Goal: Task Accomplishment & Management: Complete application form

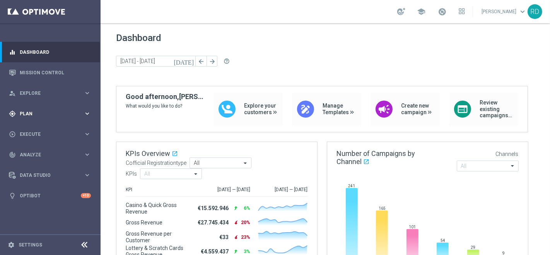
click at [33, 114] on span "Plan" at bounding box center [52, 113] width 64 height 5
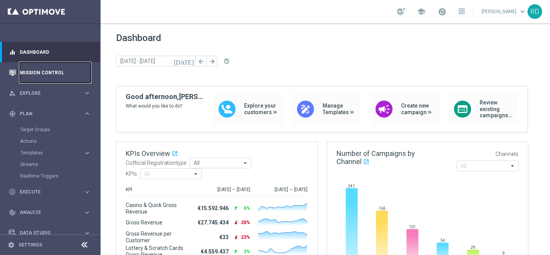
click at [35, 73] on link "Mission Control" at bounding box center [55, 72] width 71 height 20
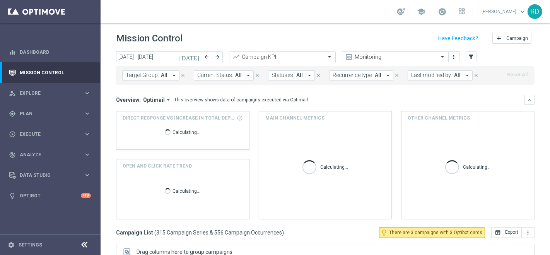
click at [195, 56] on icon "today" at bounding box center [189, 56] width 21 height 7
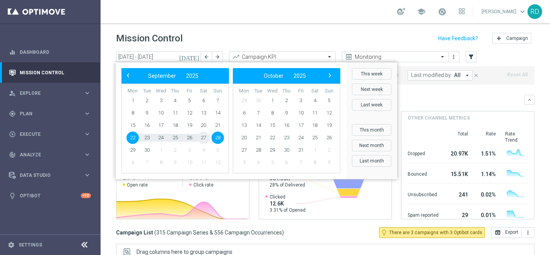
click at [203, 138] on span "27" at bounding box center [203, 137] width 12 height 12
type input "27 Sep 2025 - 27 Sep 2025"
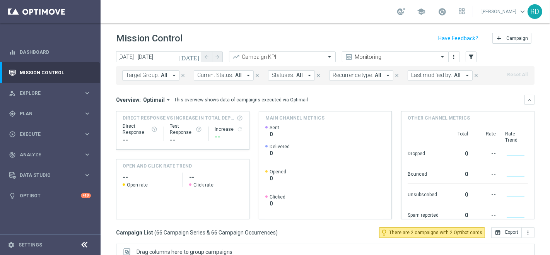
click at [418, 77] on span "Last modified by:" at bounding box center [431, 75] width 41 height 7
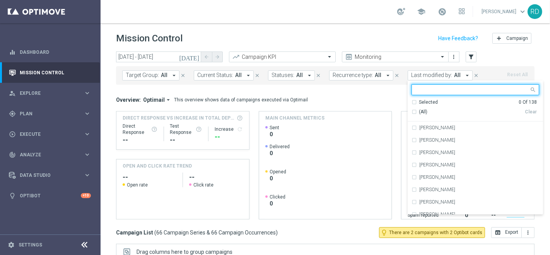
click at [416, 88] on input "text" at bounding box center [472, 90] width 113 height 7
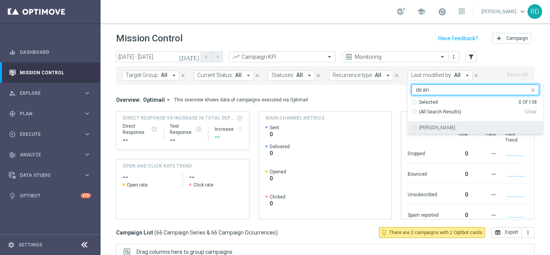
click at [417, 123] on div "[PERSON_NAME]" at bounding box center [475, 127] width 128 height 12
type input "de an"
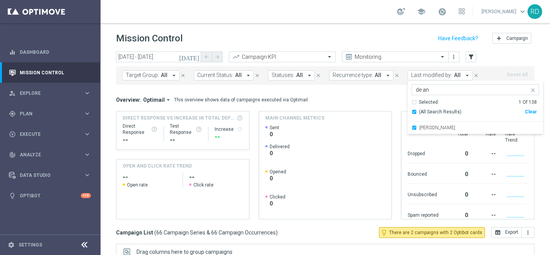
click at [362, 91] on mini-dashboard "Overview: Optimail arrow_drop_down This overview shows data of campaigns execut…" at bounding box center [325, 156] width 418 height 142
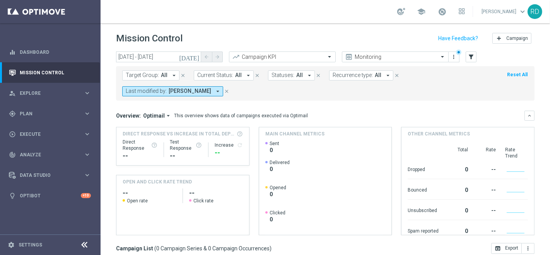
click at [196, 57] on icon "today" at bounding box center [189, 56] width 21 height 7
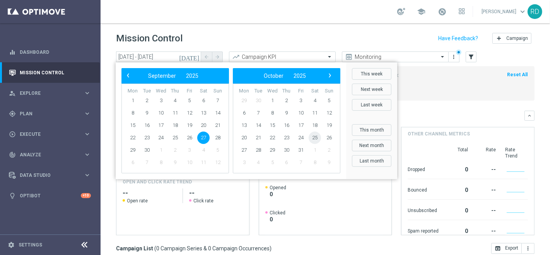
click at [313, 138] on span "25" at bounding box center [314, 137] width 12 height 12
click at [126, 76] on span "‹" at bounding box center [128, 75] width 10 height 10
click at [203, 136] on span "27" at bounding box center [203, 137] width 12 height 12
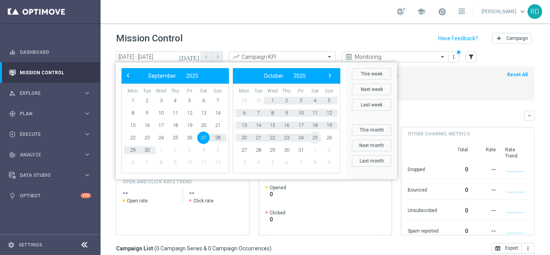
click at [319, 136] on span "25" at bounding box center [314, 137] width 12 height 12
type input "27 Sep 2025 - 25 Oct 2025"
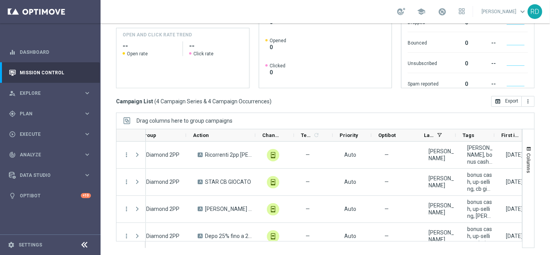
scroll to position [0, 160]
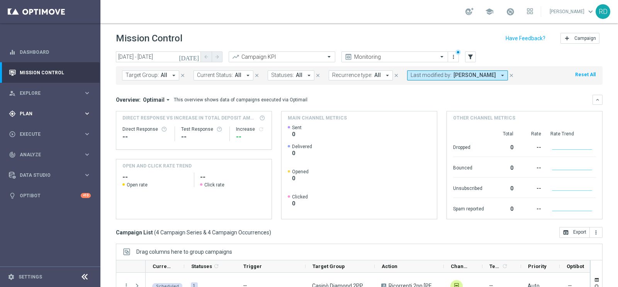
click at [36, 111] on span "Plan" at bounding box center [52, 113] width 64 height 5
click at [34, 131] on link "Target Groups" at bounding box center [50, 129] width 60 height 6
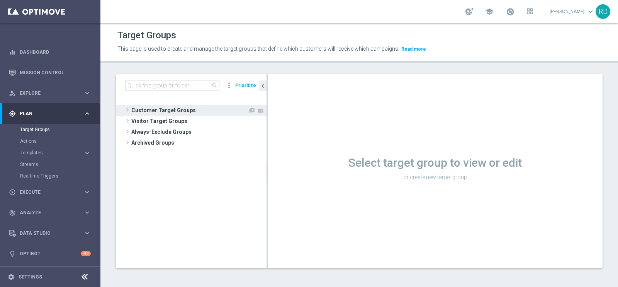
click at [128, 109] on span at bounding box center [128, 109] width 8 height 9
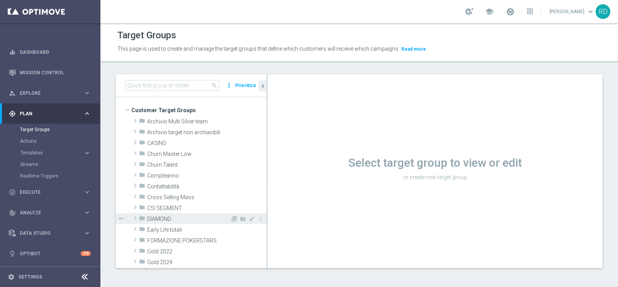
click at [135, 220] on span at bounding box center [135, 217] width 8 height 9
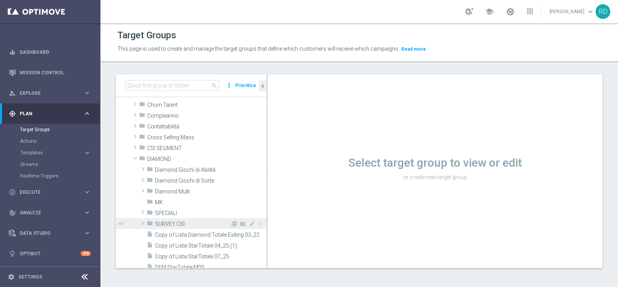
scroll to position [48, 0]
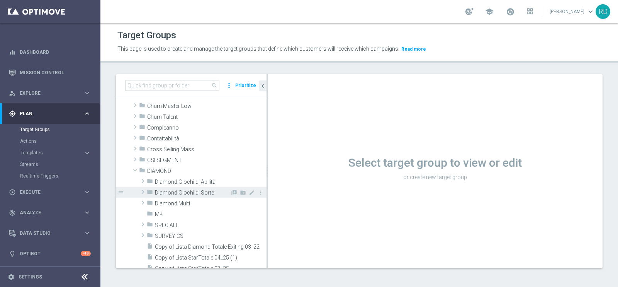
click at [141, 189] on span at bounding box center [143, 191] width 8 height 9
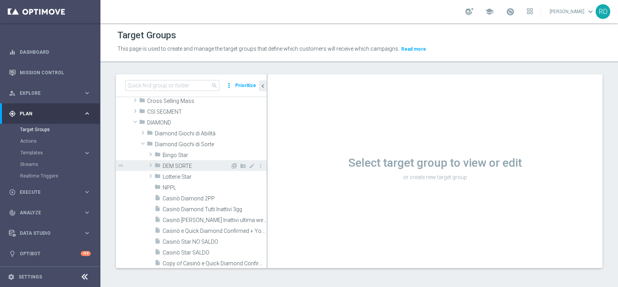
scroll to position [145, 0]
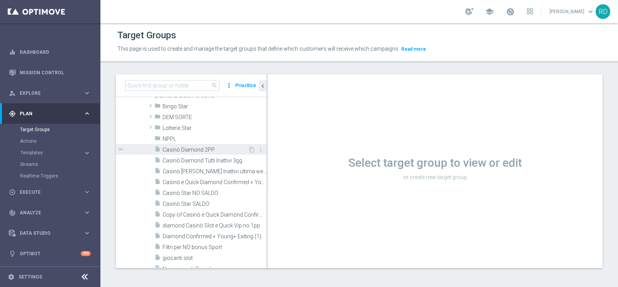
click at [183, 151] on span "Casinò Diamond 2PP" at bounding box center [205, 149] width 85 height 7
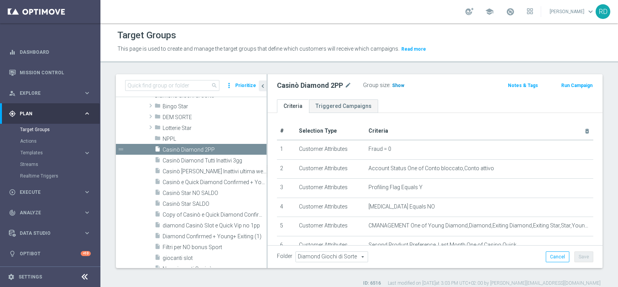
click at [396, 88] on span "Show" at bounding box center [398, 85] width 12 height 5
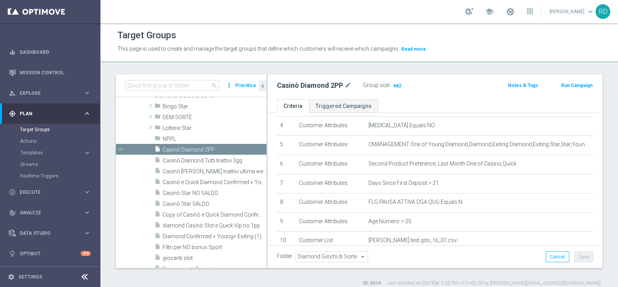
scroll to position [96, 0]
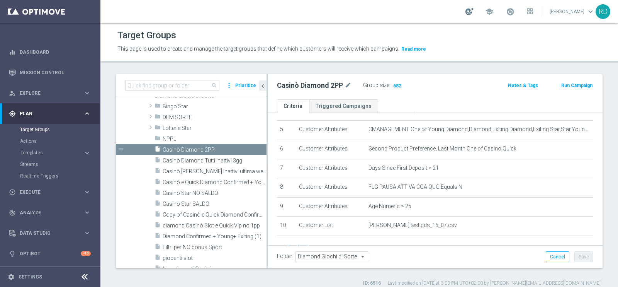
click at [466, 13] on div at bounding box center [470, 11] width 8 height 7
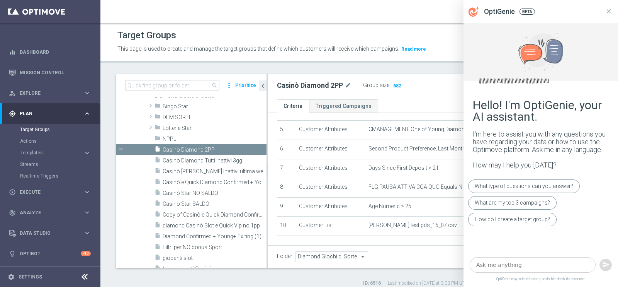
click at [466, 11] on div at bounding box center [470, 11] width 8 height 7
click at [549, 12] on icon at bounding box center [609, 11] width 7 height 7
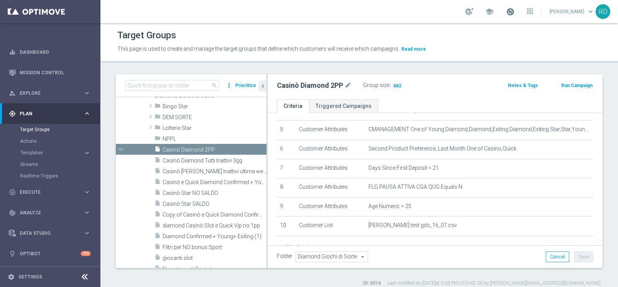
click at [506, 10] on span at bounding box center [510, 11] width 9 height 9
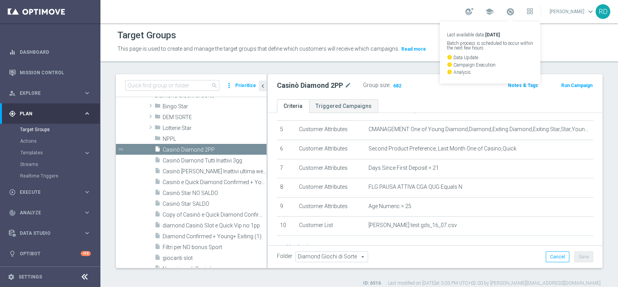
click at [365, 18] on div "school Last available data: 24 Sep 2025 Batch process is scheduled to occur wit…" at bounding box center [360, 11] width 518 height 23
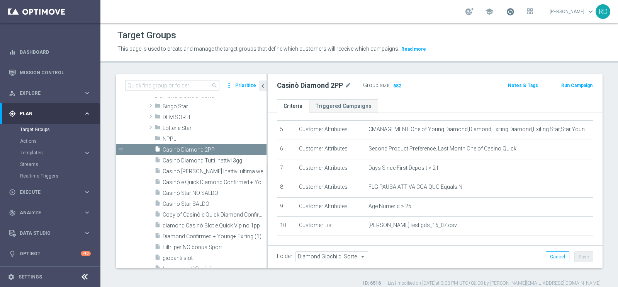
click at [506, 9] on span at bounding box center [510, 11] width 9 height 9
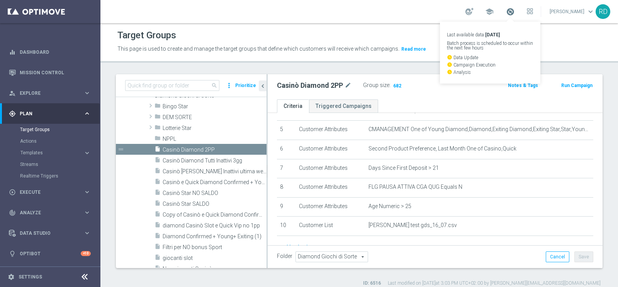
click at [506, 9] on span at bounding box center [510, 11] width 9 height 9
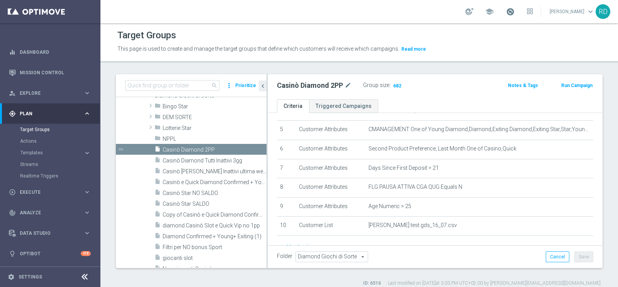
click at [506, 11] on span at bounding box center [510, 11] width 9 height 9
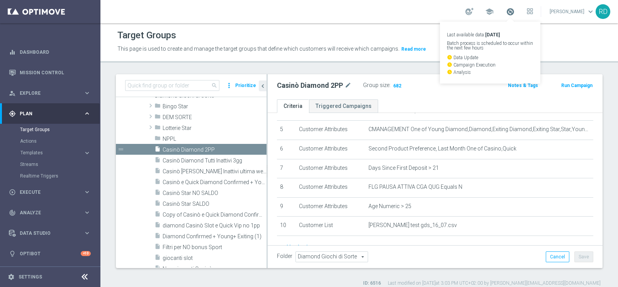
click at [506, 11] on span at bounding box center [510, 11] width 9 height 9
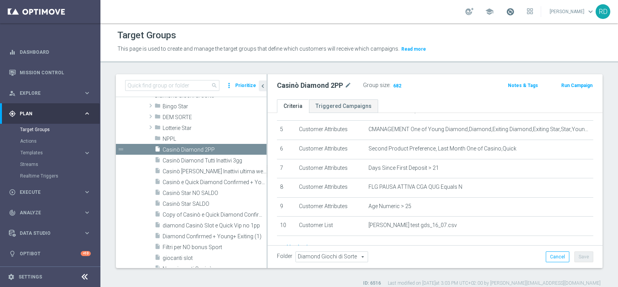
click at [506, 9] on span at bounding box center [510, 11] width 9 height 9
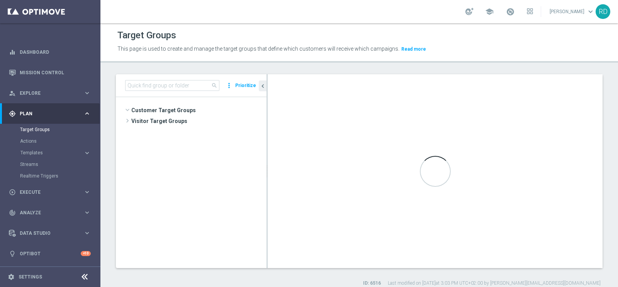
scroll to position [85, 0]
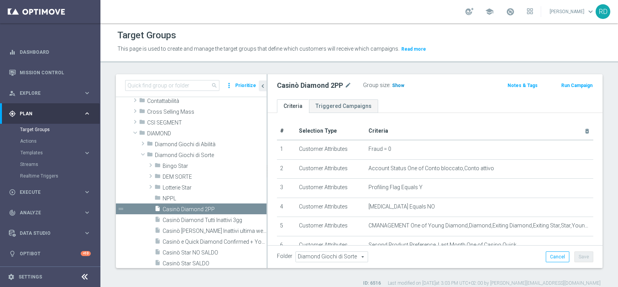
click at [402, 83] on span "Show" at bounding box center [398, 85] width 12 height 5
click at [506, 12] on span at bounding box center [510, 11] width 9 height 9
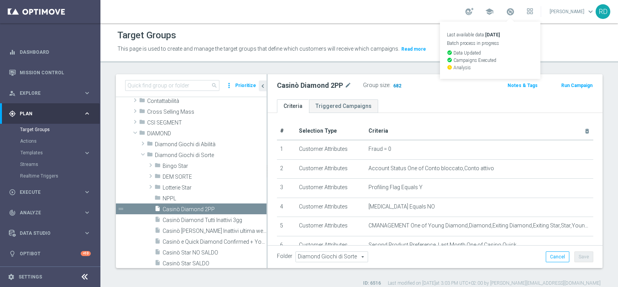
click at [395, 83] on span "682" at bounding box center [398, 86] width 10 height 7
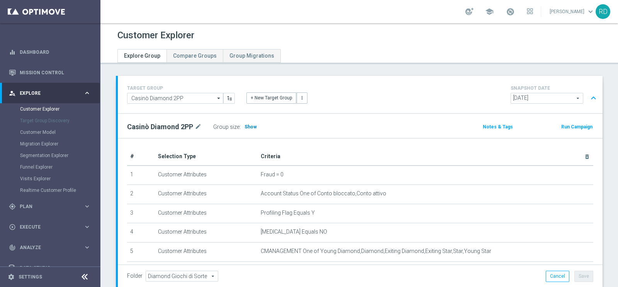
click at [252, 127] on span "Show" at bounding box center [251, 126] width 12 height 5
click at [485, 12] on span "school" at bounding box center [489, 11] width 9 height 9
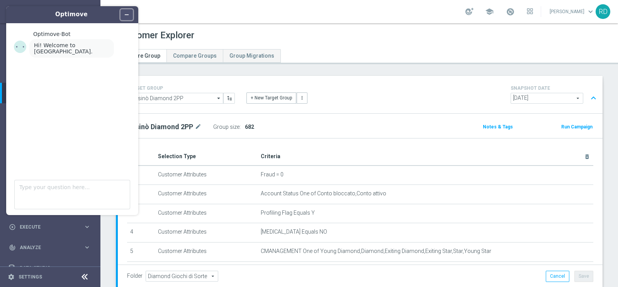
click at [127, 17] on icon "Minimize widget" at bounding box center [126, 14] width 5 height 5
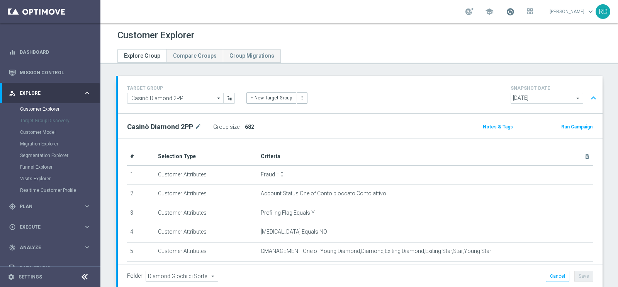
click at [506, 11] on span at bounding box center [510, 11] width 9 height 9
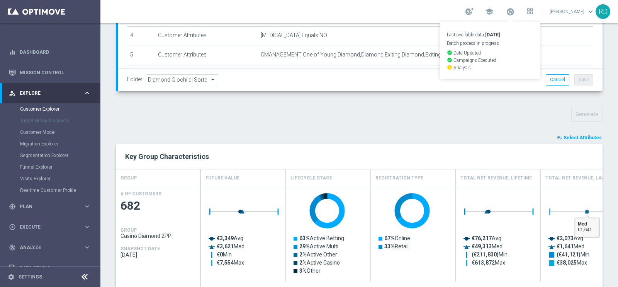
scroll to position [193, 0]
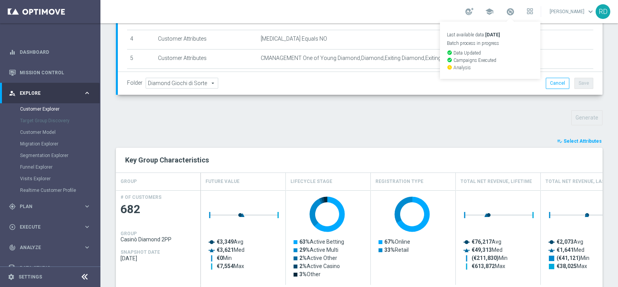
click at [569, 137] on button "playlist_add_check Select Attributes" at bounding box center [580, 141] width 46 height 9
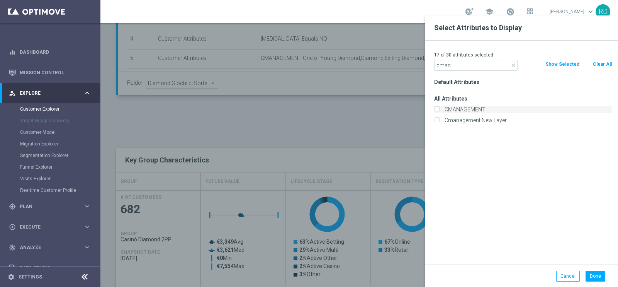
type input "cman"
click at [466, 106] on label "CMANAGEMENT" at bounding box center [527, 109] width 170 height 7
click at [439, 108] on input "CMANAGEMENT" at bounding box center [436, 110] width 5 height 5
checkbox input "true"
click at [597, 276] on button "Done" at bounding box center [596, 276] width 20 height 11
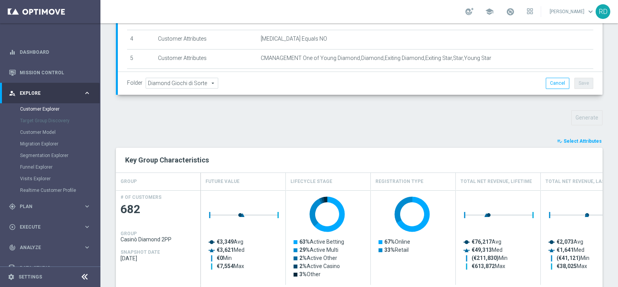
click at [564, 139] on span "Select Attributes" at bounding box center [583, 140] width 38 height 5
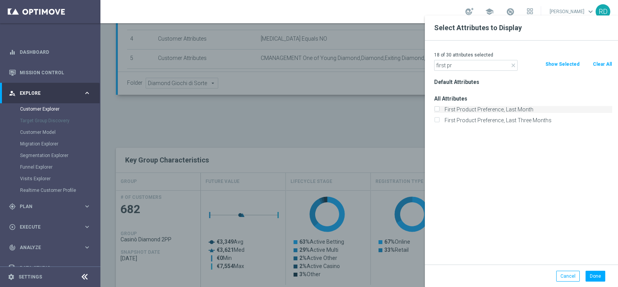
type input "first pr"
click at [476, 111] on label "First Product Preference, Last Month" at bounding box center [527, 109] width 170 height 7
click at [439, 111] on input "First Product Preference, Last Month" at bounding box center [436, 110] width 5 height 5
checkbox input "true"
click at [595, 273] on button "Done" at bounding box center [596, 276] width 20 height 11
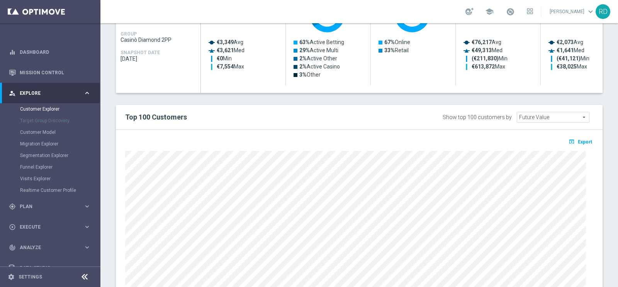
scroll to position [394, 0]
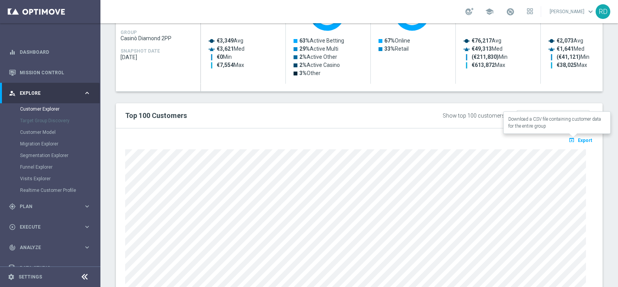
click at [578, 139] on span "Export" at bounding box center [585, 140] width 14 height 5
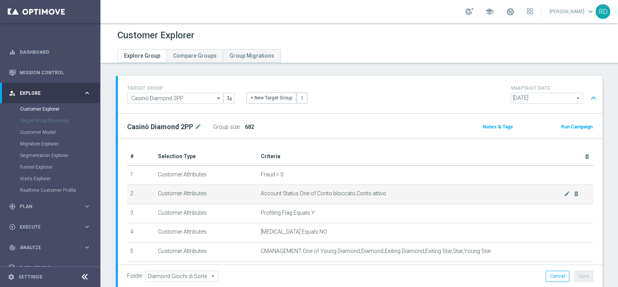
scroll to position [0, 0]
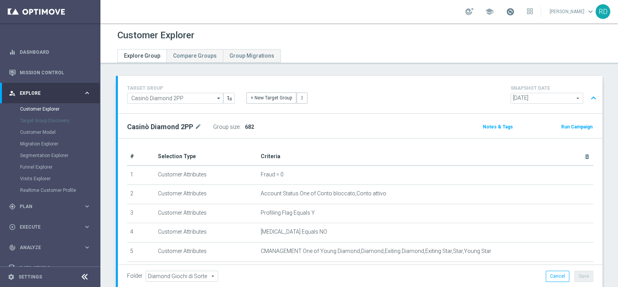
click at [506, 12] on span at bounding box center [510, 11] width 9 height 9
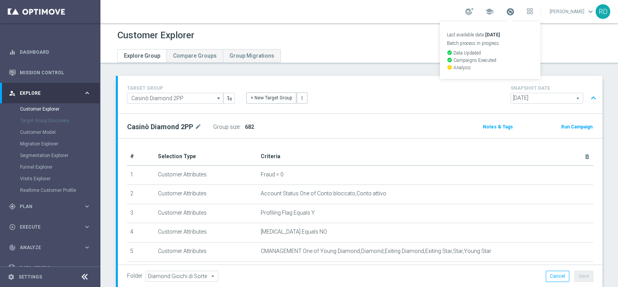
click at [506, 11] on span at bounding box center [510, 11] width 9 height 9
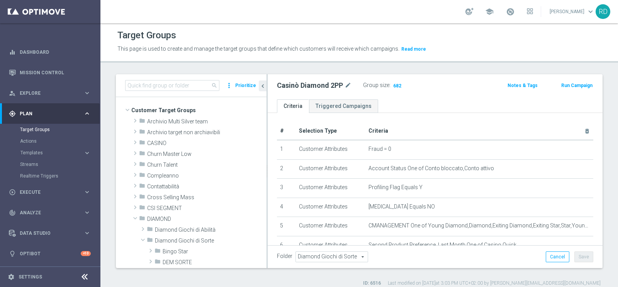
scroll to position [85, 0]
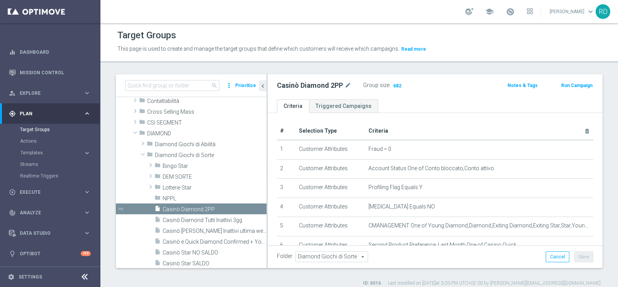
click at [36, 111] on div "gps_fixed Plan" at bounding box center [46, 113] width 75 height 7
click at [36, 111] on span "Plan" at bounding box center [52, 113] width 64 height 5
click at [165, 208] on span "Casinò Diamond 2PP" at bounding box center [205, 209] width 85 height 7
click at [398, 85] on span "Show" at bounding box center [398, 85] width 12 height 5
click at [506, 9] on span at bounding box center [510, 11] width 9 height 9
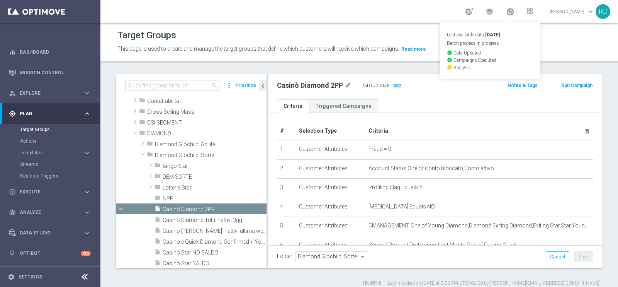
click at [378, 31] on div "Target Groups" at bounding box center [360, 35] width 484 height 15
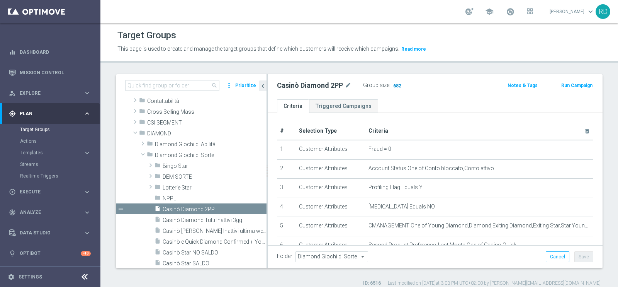
click at [398, 86] on span "682" at bounding box center [398, 86] width 10 height 7
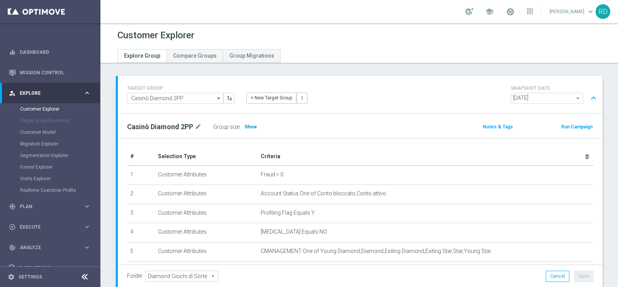
click at [253, 127] on span "Show" at bounding box center [251, 126] width 12 height 5
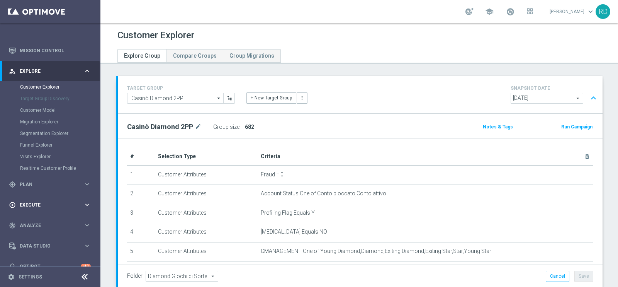
scroll to position [34, 0]
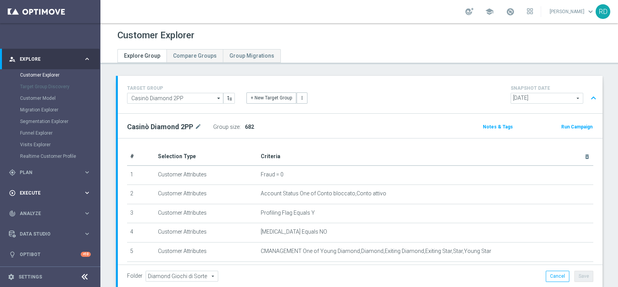
click at [31, 192] on span "Execute" at bounding box center [52, 193] width 64 height 5
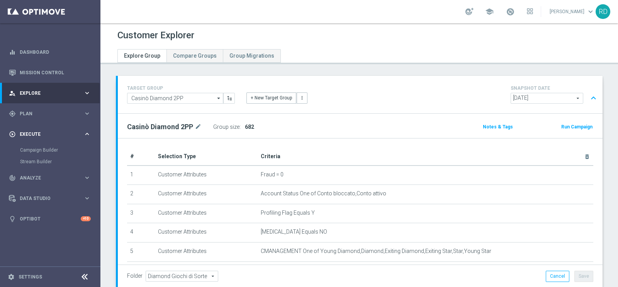
scroll to position [0, 0]
click at [41, 150] on link "Campaign Builder" at bounding box center [50, 150] width 60 height 6
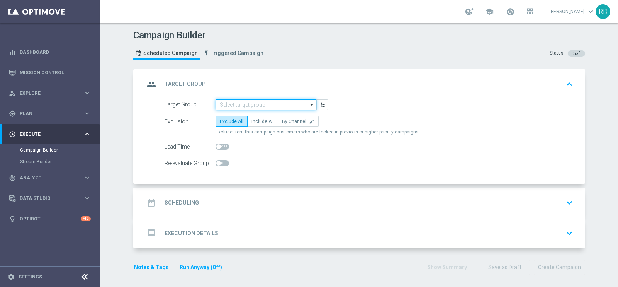
click at [245, 106] on input at bounding box center [266, 104] width 101 height 11
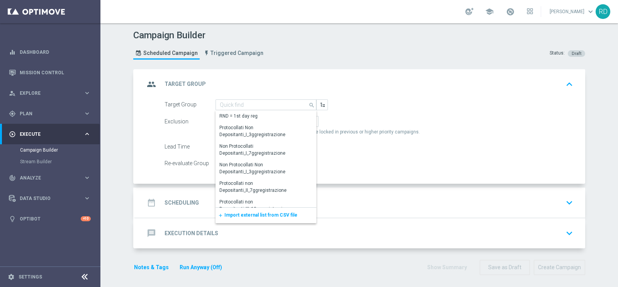
click at [232, 212] on span "Import external list from CSV file" at bounding box center [261, 214] width 73 height 5
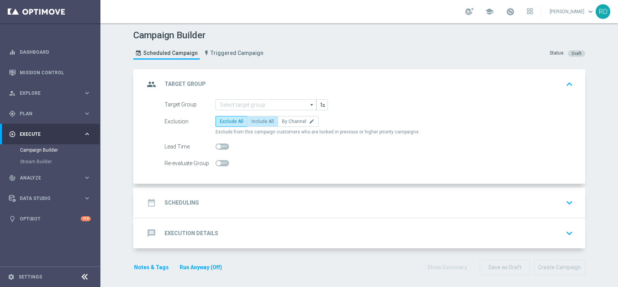
click at [260, 121] on span "Include All" at bounding box center [263, 121] width 22 height 5
click at [257, 121] on input "Include All" at bounding box center [254, 122] width 5 height 5
radio input "true"
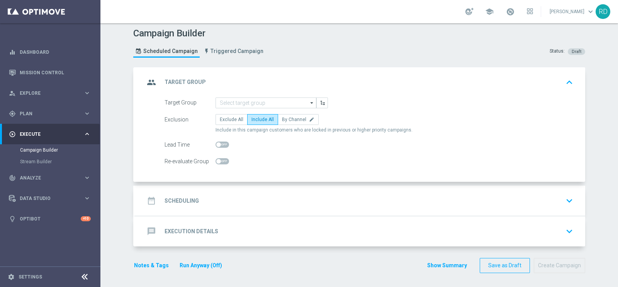
scroll to position [2, 0]
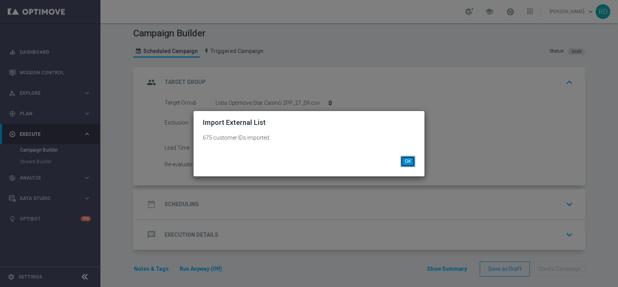
click at [408, 161] on button "OK" at bounding box center [408, 161] width 15 height 11
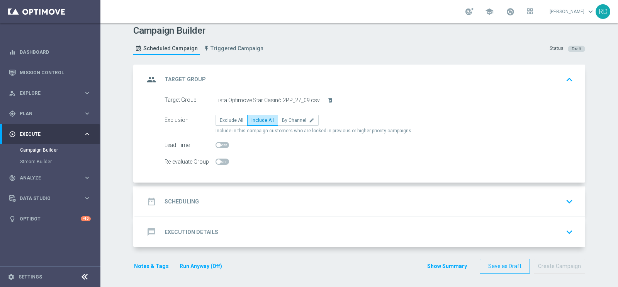
scroll to position [5, 0]
click at [169, 197] on h2 "Scheduling" at bounding box center [182, 200] width 34 height 7
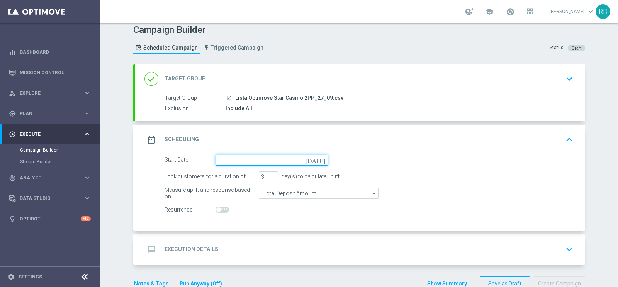
click at [240, 156] on input at bounding box center [272, 160] width 112 height 11
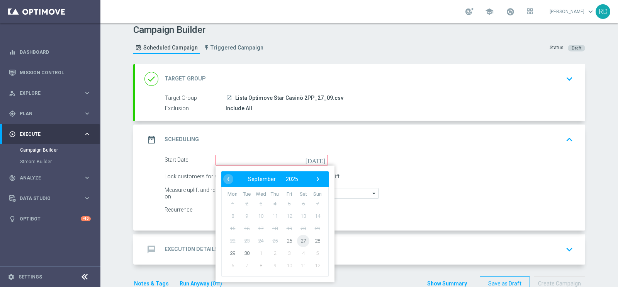
click at [301, 238] on span "27" at bounding box center [303, 240] width 12 height 12
type input "[DATE]"
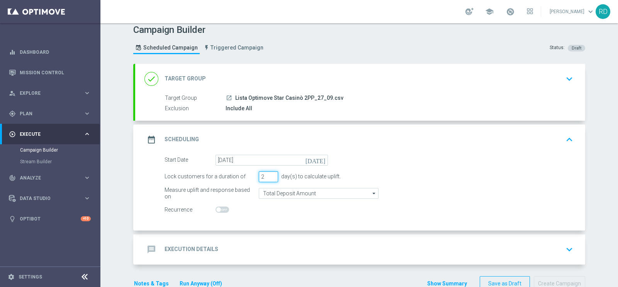
type input "2"
click at [269, 177] on input "2" at bounding box center [268, 176] width 19 height 11
click at [269, 192] on input "Total Deposit Amount" at bounding box center [319, 193] width 120 height 11
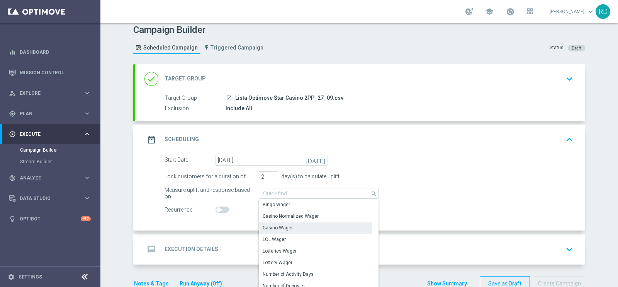
click at [292, 224] on div "Casino Wager" at bounding box center [315, 227] width 113 height 11
type input "Casino Wager"
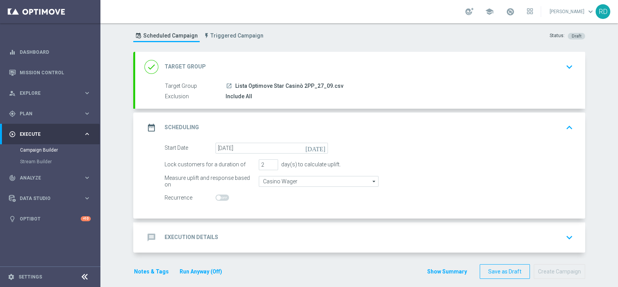
scroll to position [24, 0]
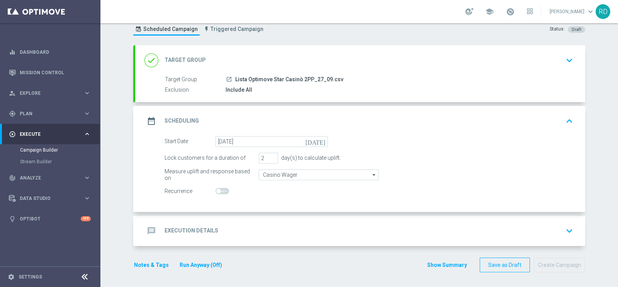
click at [170, 228] on h2 "Execution Details" at bounding box center [192, 230] width 54 height 7
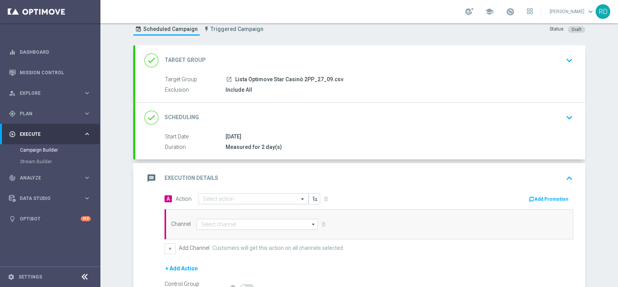
scroll to position [72, 0]
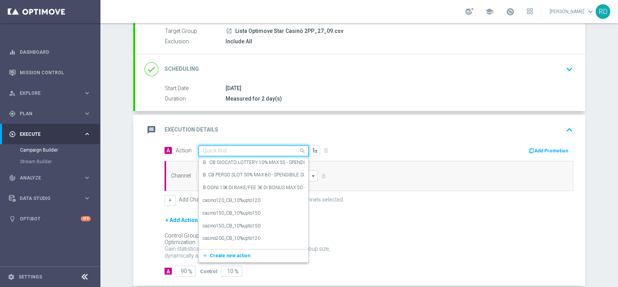
click at [234, 151] on input "text" at bounding box center [246, 151] width 86 height 7
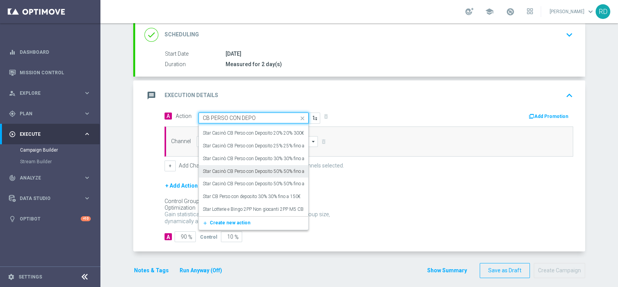
scroll to position [112, 0]
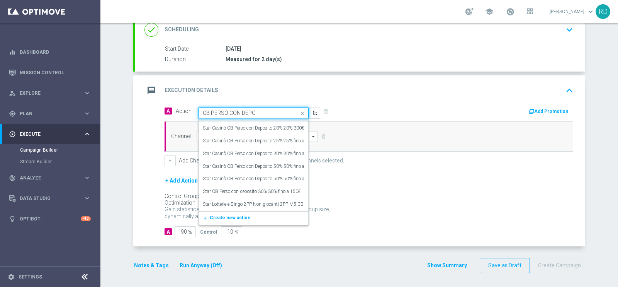
drag, startPoint x: 259, startPoint y: 112, endPoint x: 193, endPoint y: 116, distance: 65.8
click at [193, 116] on span "Action Quick find CB PERSO CON DEPO Lotterie Diamond CB Perso con Deposito 25% …" at bounding box center [248, 112] width 145 height 11
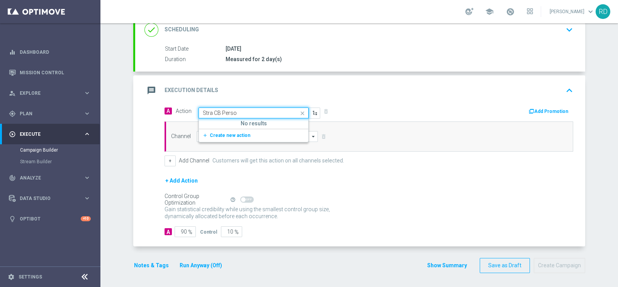
click at [206, 113] on input "Stra CB Perso" at bounding box center [246, 113] width 86 height 7
type input "Star CB Perso"
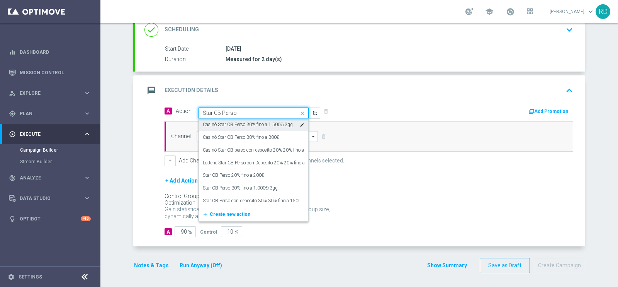
click at [238, 113] on input "Star CB Perso" at bounding box center [246, 113] width 86 height 7
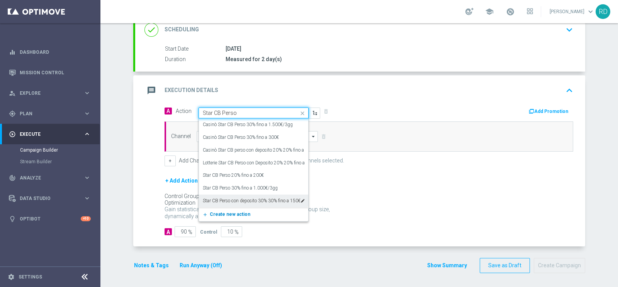
click at [219, 211] on span "Create new action" at bounding box center [230, 213] width 41 height 5
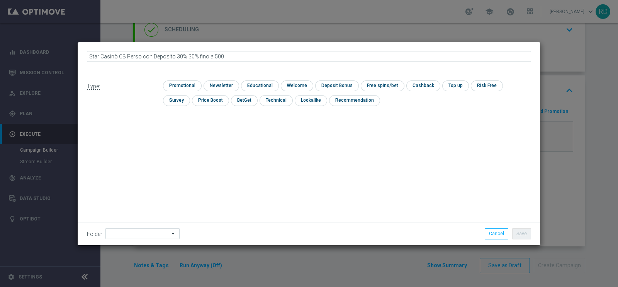
type input "Star Casinò CB Perso con Deposito 30% 30% fino a 500€"
click at [174, 84] on input "checkbox" at bounding box center [181, 85] width 37 height 10
checkbox input "true"
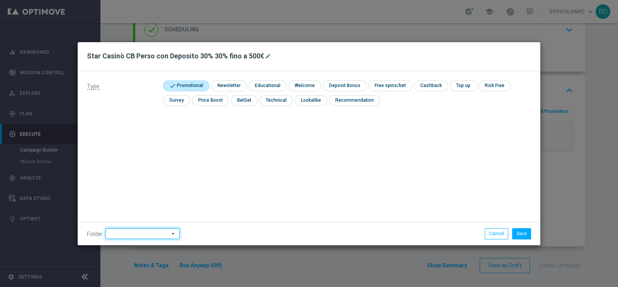
click at [112, 229] on input at bounding box center [143, 233] width 74 height 11
click at [131, 138] on div "Diamond Sorte" at bounding box center [126, 136] width 32 height 7
type input "Diamond Sorte"
click at [249, 171] on div "Type: check Promotional check Newsletter check Educational check Welcome check …" at bounding box center [309, 158] width 463 height 174
click at [516, 232] on button "Save" at bounding box center [522, 233] width 19 height 11
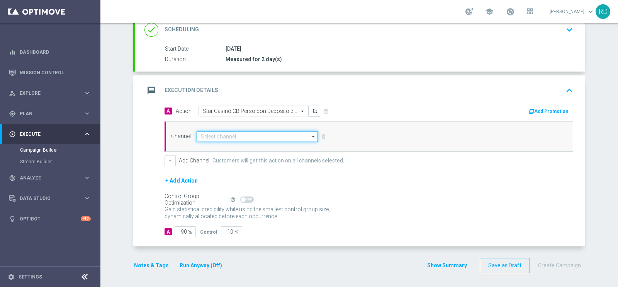
click at [257, 138] on input at bounding box center [257, 136] width 121 height 11
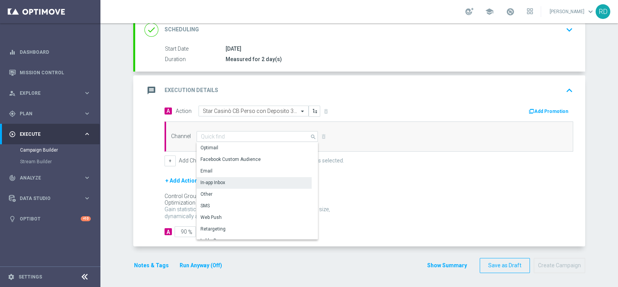
click at [239, 179] on div "In-app Inbox" at bounding box center [254, 182] width 115 height 11
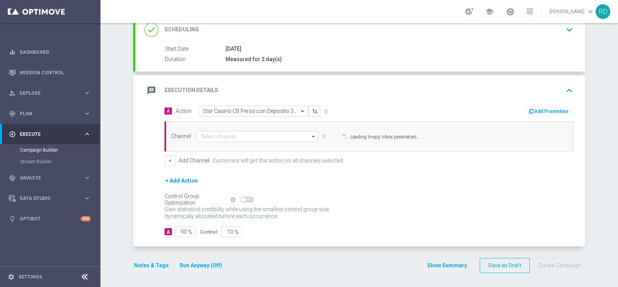
type input "In-app Inbox"
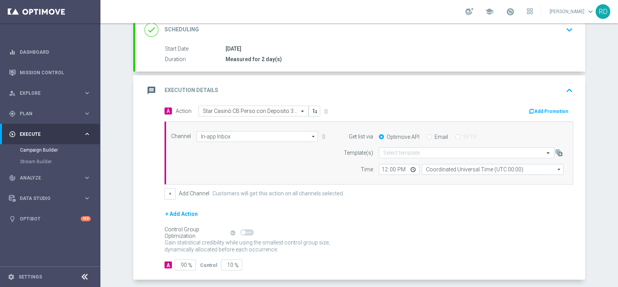
click at [427, 136] on input "Email" at bounding box center [429, 137] width 5 height 5
radio input "true"
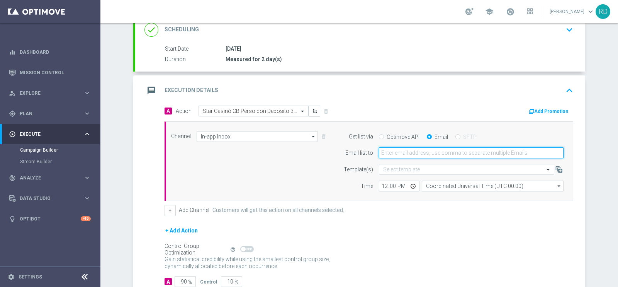
click at [405, 148] on input "email" at bounding box center [471, 152] width 185 height 11
type input "[EMAIL_ADDRESS][DOMAIN_NAME]"
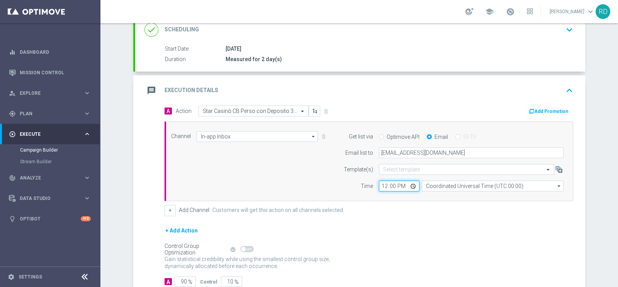
click at [381, 185] on input "12:00" at bounding box center [399, 186] width 41 height 11
type input "14:00"
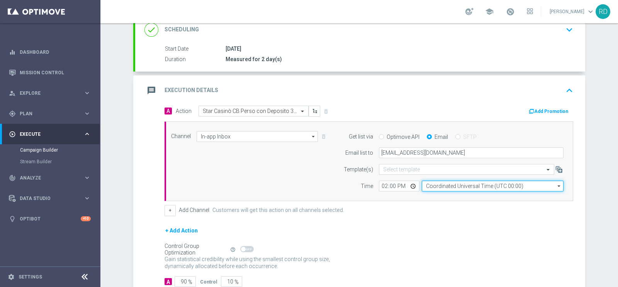
click at [434, 184] on input "Coordinated Universal Time (UTC 00:00)" at bounding box center [493, 186] width 142 height 11
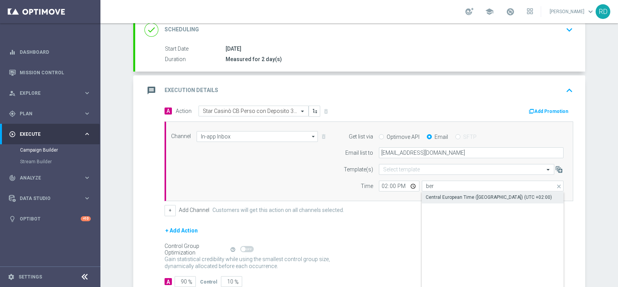
click at [434, 194] on div "Central European Time ([GEOGRAPHIC_DATA]) (UTC +02:00)" at bounding box center [489, 197] width 126 height 7
type input "Central European Time ([GEOGRAPHIC_DATA]) (UTC +02:00)"
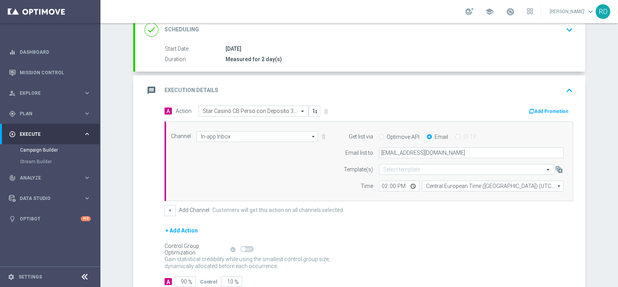
drag, startPoint x: 307, startPoint y: 181, endPoint x: 301, endPoint y: 180, distance: 6.3
click at [303, 181] on div "Channel In-app Inbox In-app Inbox arrow_drop_down Show Selected 1 of 20 Optimail" at bounding box center [367, 161] width 404 height 61
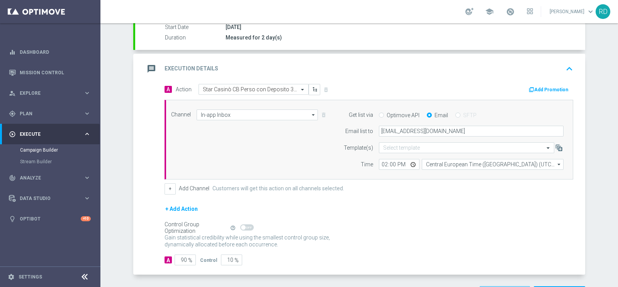
scroll to position [162, 0]
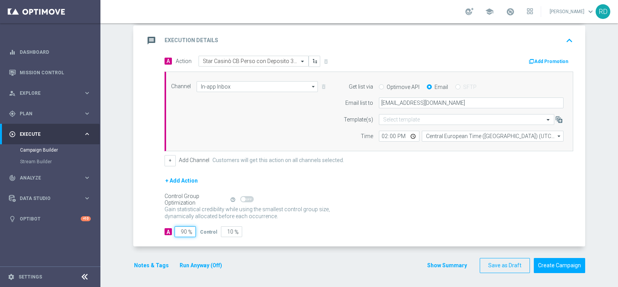
click at [176, 227] on input "90" at bounding box center [185, 231] width 21 height 11
type input "1"
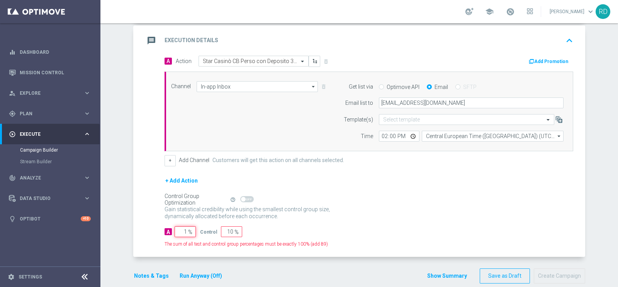
type input "99"
type input "10"
type input "90"
type input "100"
type input "0"
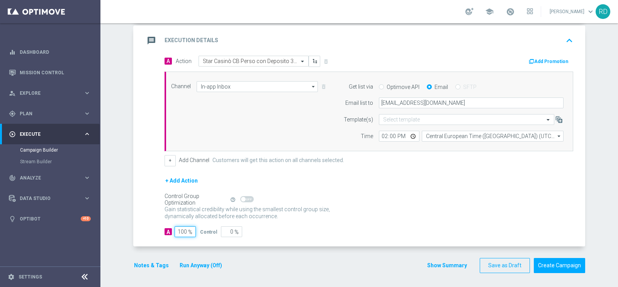
type input "100"
click at [300, 213] on p "Gain higher response rates by matching the most effective action with each cust…" at bounding box center [252, 216] width 174 height 21
click at [140, 262] on button "Notes & Tags" at bounding box center [151, 266] width 36 height 10
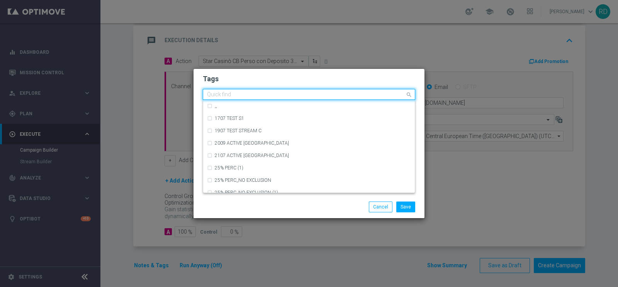
click at [245, 96] on input "text" at bounding box center [306, 95] width 198 height 7
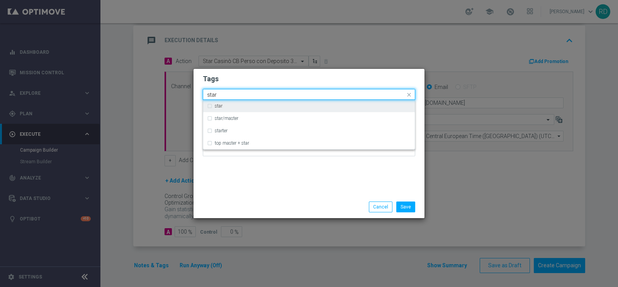
click at [239, 105] on div "star" at bounding box center [313, 106] width 196 height 5
type input "star"
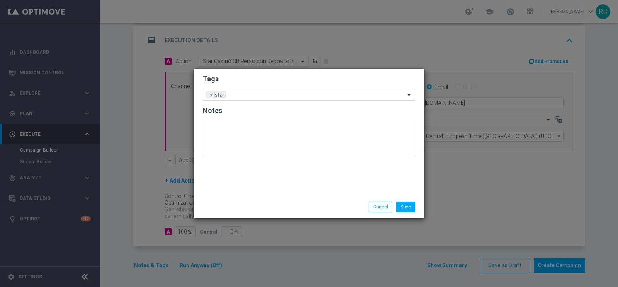
click at [235, 169] on div "Tags Add a new tag × star Notes" at bounding box center [309, 132] width 231 height 127
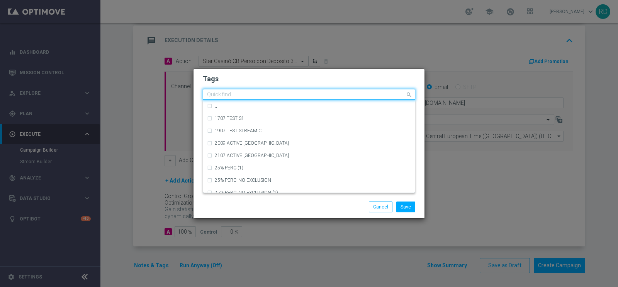
click at [267, 94] on input "text" at bounding box center [306, 95] width 198 height 7
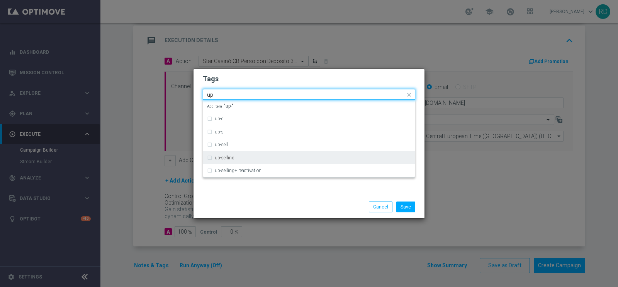
click at [241, 155] on div "up-selling" at bounding box center [313, 157] width 196 height 5
type input "up-"
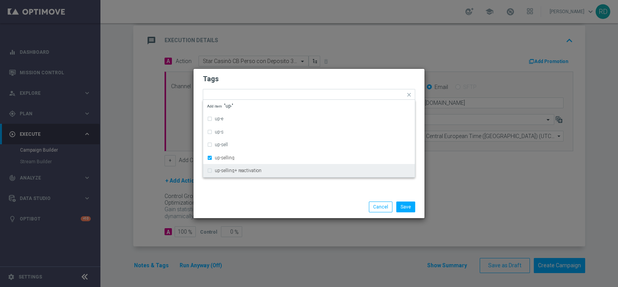
click at [220, 200] on div "Save Cancel" at bounding box center [309, 207] width 231 height 22
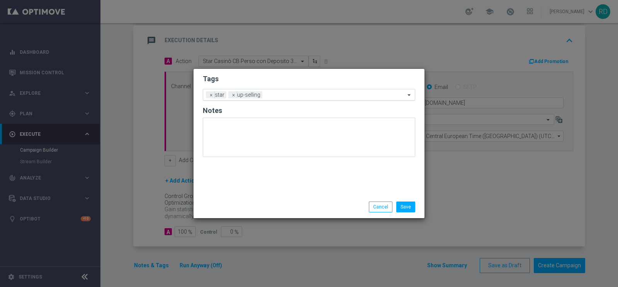
click at [287, 95] on input "text" at bounding box center [336, 95] width 140 height 7
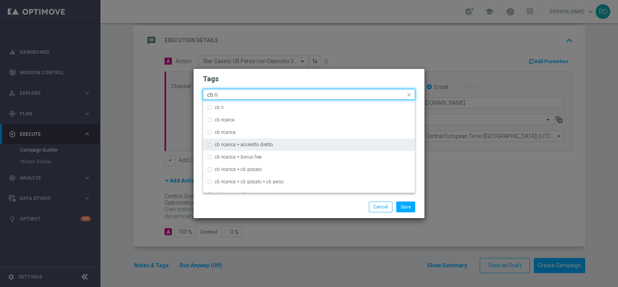
scroll to position [80, 0]
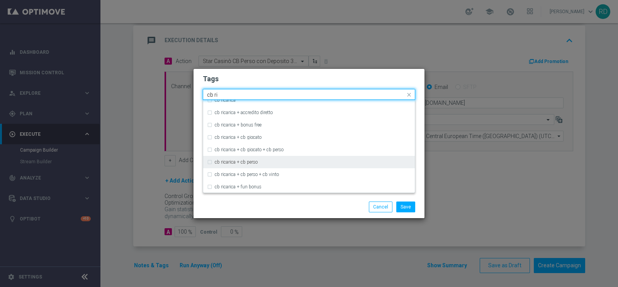
click at [246, 161] on label "cb ricarica + cb perso" at bounding box center [236, 162] width 43 height 5
type input "cb ri"
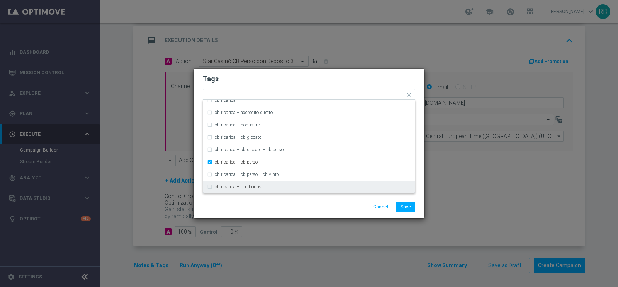
click at [236, 198] on div "Save Cancel" at bounding box center [309, 207] width 231 height 22
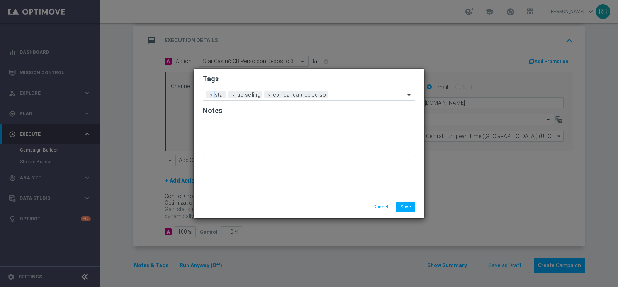
click at [334, 95] on input "text" at bounding box center [368, 95] width 74 height 7
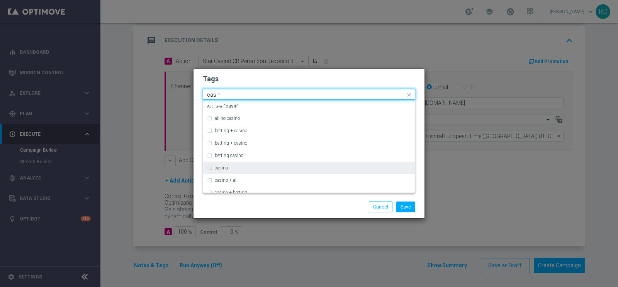
click at [257, 167] on div "casino" at bounding box center [313, 167] width 196 height 5
type input "casin"
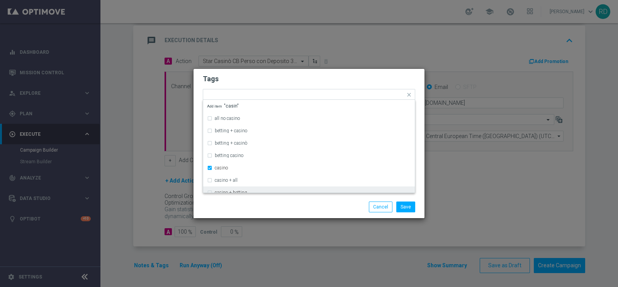
click at [250, 198] on div "Save Cancel" at bounding box center [309, 207] width 231 height 22
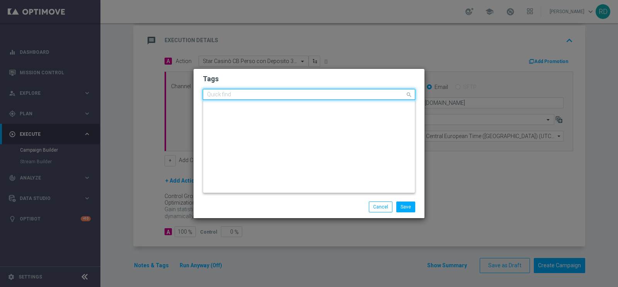
scroll to position [0, 0]
click at [357, 92] on input "text" at bounding box center [306, 95] width 198 height 7
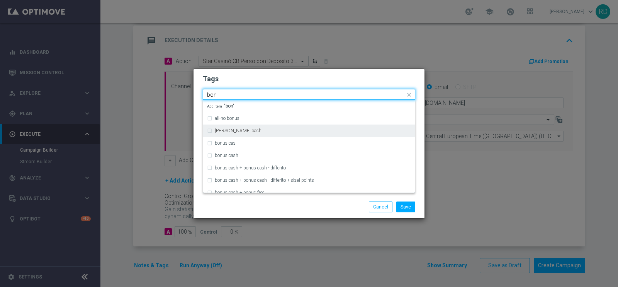
click at [272, 134] on div "[PERSON_NAME] cash" at bounding box center [309, 130] width 204 height 12
type input "bon"
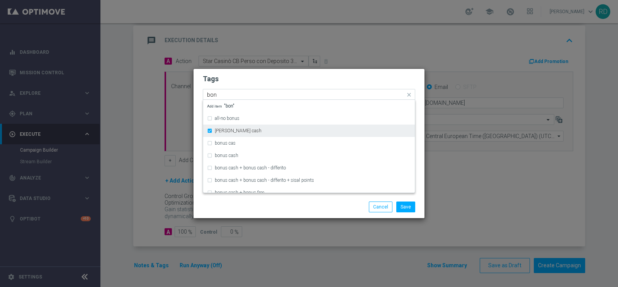
click at [218, 130] on label "[PERSON_NAME] cash" at bounding box center [238, 130] width 47 height 5
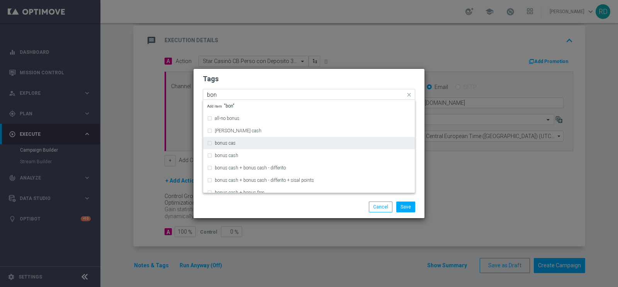
click at [213, 143] on div "bonus cas" at bounding box center [309, 143] width 204 height 12
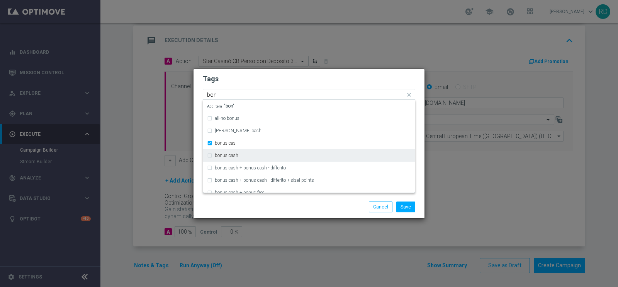
click at [218, 155] on label "bonus cash" at bounding box center [227, 155] width 24 height 5
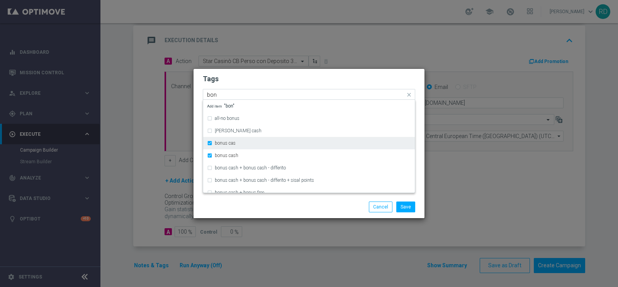
click at [209, 143] on div "bonus cas" at bounding box center [309, 143] width 204 height 12
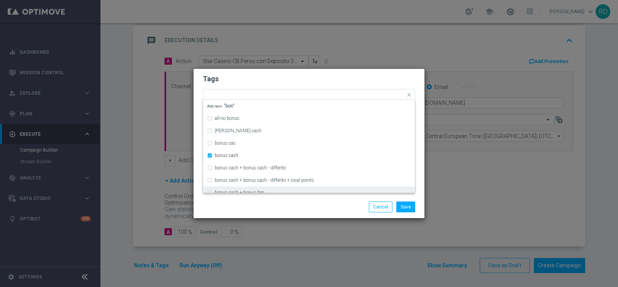
click at [228, 196] on div "Save Cancel" at bounding box center [309, 207] width 231 height 22
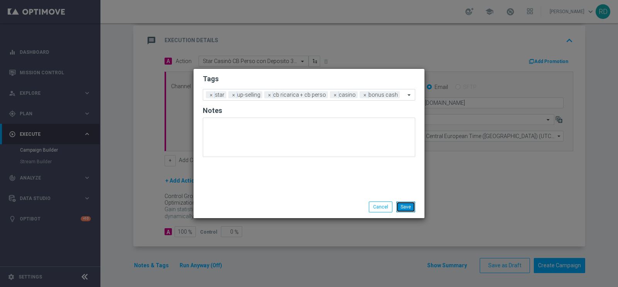
click at [410, 203] on button "Save" at bounding box center [406, 206] width 19 height 11
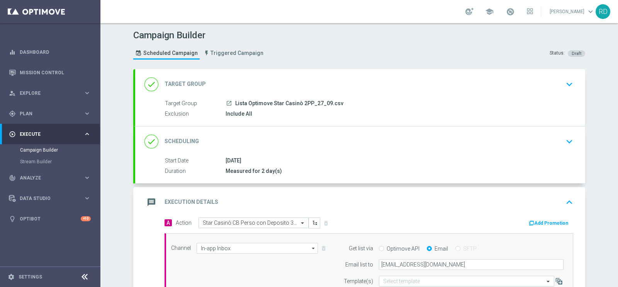
scroll to position [48, 0]
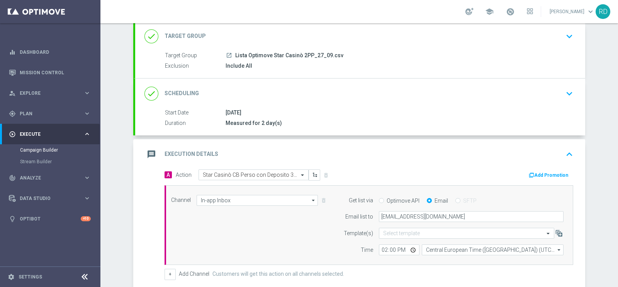
click at [149, 155] on icon "message" at bounding box center [152, 154] width 14 height 14
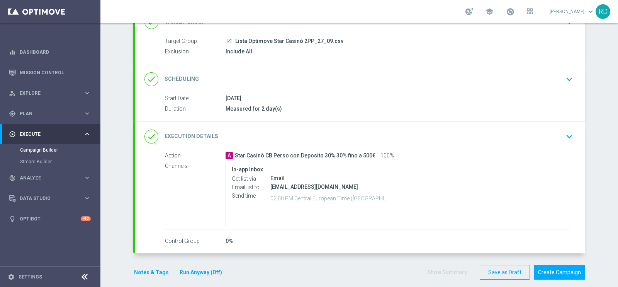
scroll to position [70, 0]
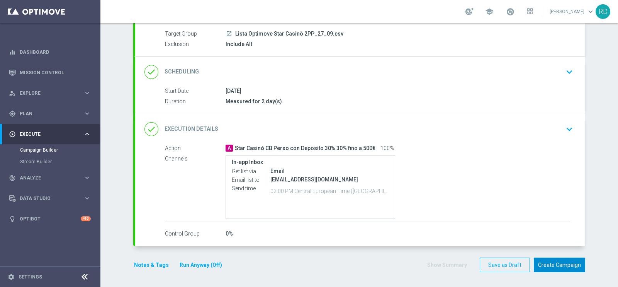
click at [546, 265] on button "Create Campaign" at bounding box center [559, 264] width 51 height 15
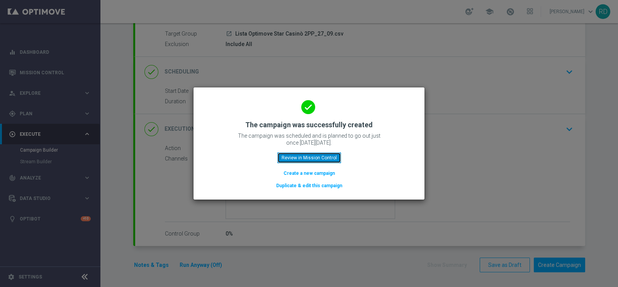
click at [313, 158] on button "Review in Mission Control" at bounding box center [310, 157] width 64 height 11
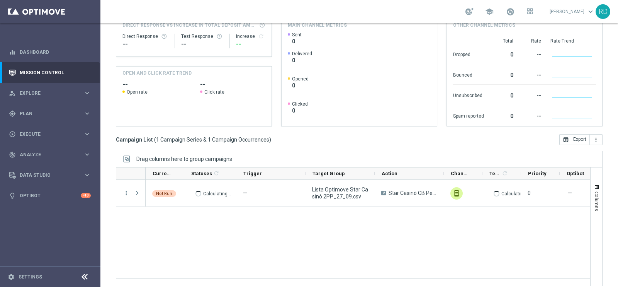
scroll to position [115, 0]
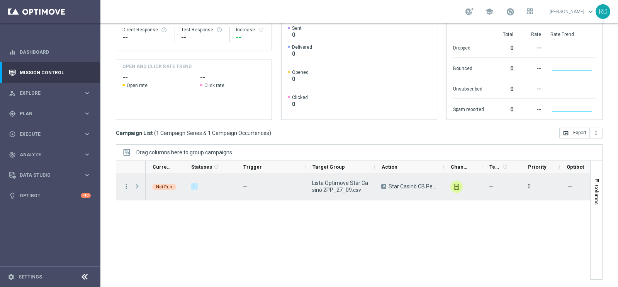
click at [137, 186] on span "Press SPACE to select this row." at bounding box center [137, 186] width 7 height 6
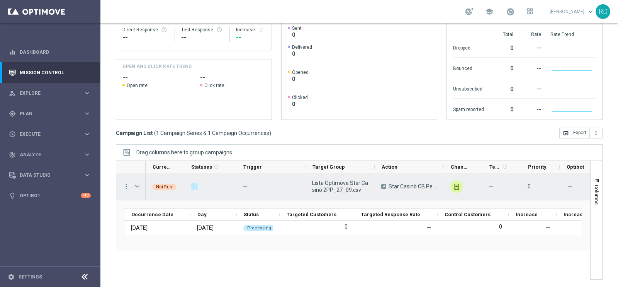
click at [137, 186] on span "Press SPACE to select this row." at bounding box center [137, 186] width 7 height 6
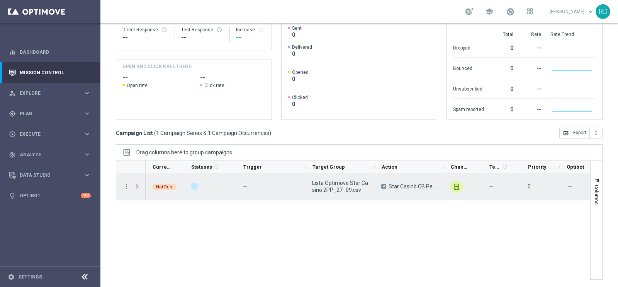
click at [137, 186] on span "Press SPACE to select this row." at bounding box center [137, 186] width 7 height 6
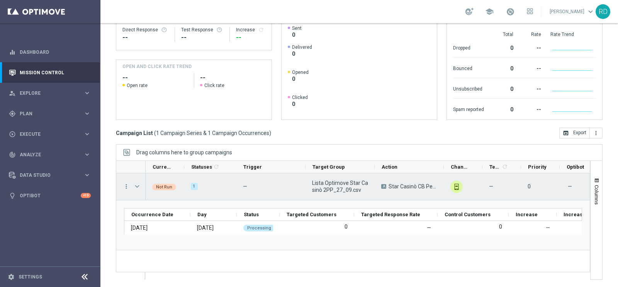
click at [137, 186] on span "Press SPACE to select this row." at bounding box center [137, 186] width 7 height 6
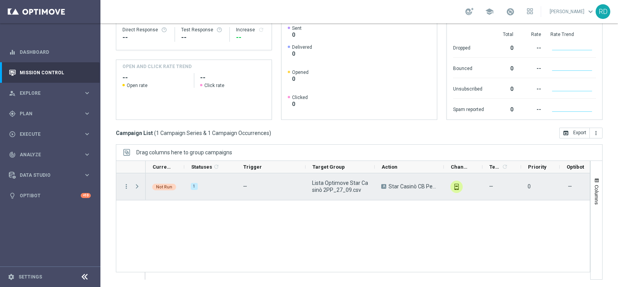
click at [136, 184] on span "Press SPACE to select this row." at bounding box center [137, 186] width 7 height 6
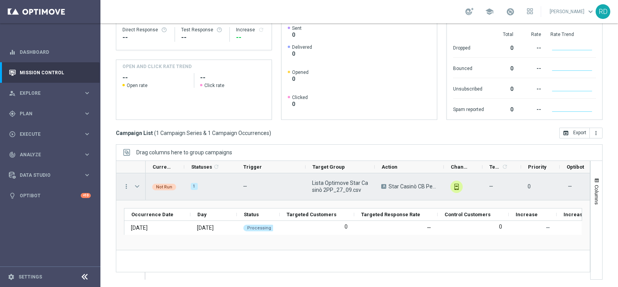
click at [136, 184] on span "Press SPACE to select this row." at bounding box center [137, 186] width 7 height 6
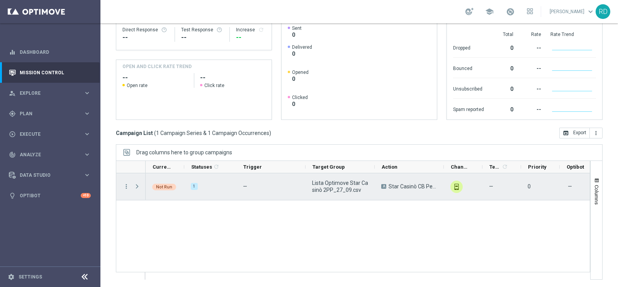
click at [136, 184] on span "Press SPACE to select this row." at bounding box center [137, 186] width 7 height 6
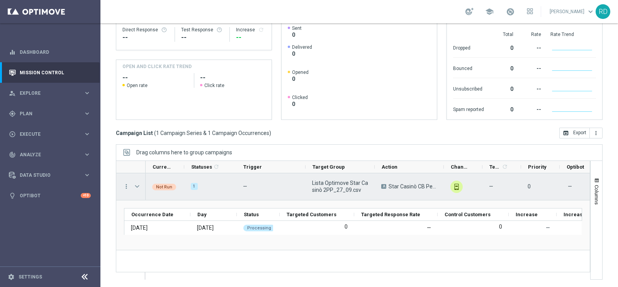
click at [136, 184] on span "Press SPACE to select this row." at bounding box center [137, 186] width 7 height 6
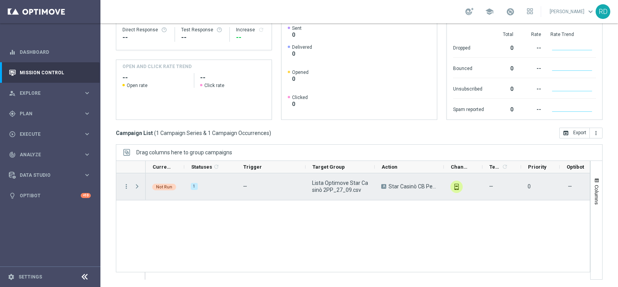
click at [136, 184] on span "Press SPACE to select this row." at bounding box center [137, 186] width 7 height 6
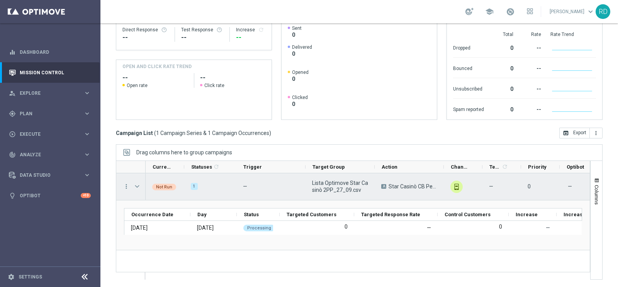
click at [136, 184] on span "Press SPACE to select this row." at bounding box center [137, 186] width 7 height 6
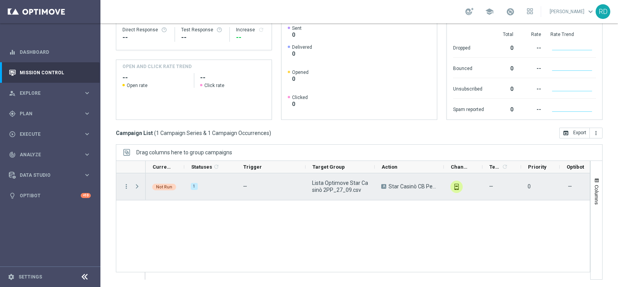
click at [136, 184] on span "Press SPACE to select this row." at bounding box center [137, 186] width 7 height 6
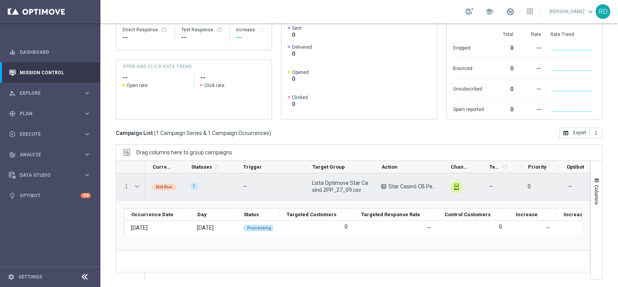
click at [136, 184] on span "Press SPACE to select this row." at bounding box center [137, 186] width 7 height 6
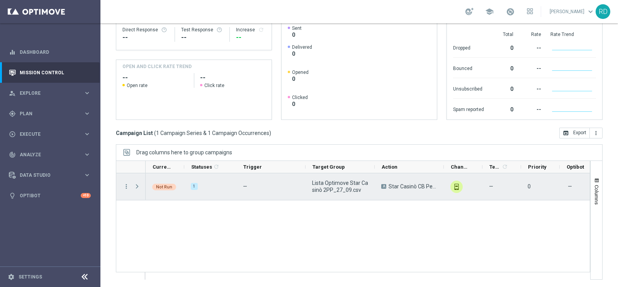
click at [136, 184] on span "Press SPACE to select this row." at bounding box center [137, 186] width 7 height 6
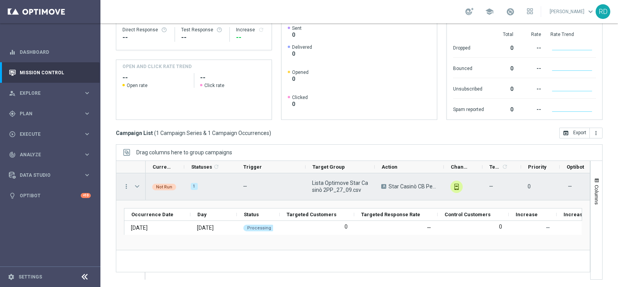
click at [136, 184] on span "Press SPACE to select this row." at bounding box center [137, 186] width 7 height 6
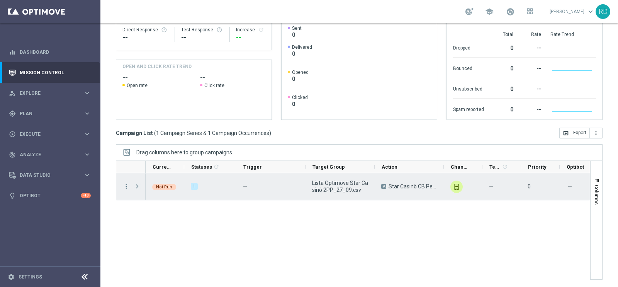
click at [137, 184] on span "Press SPACE to select this row." at bounding box center [137, 186] width 7 height 6
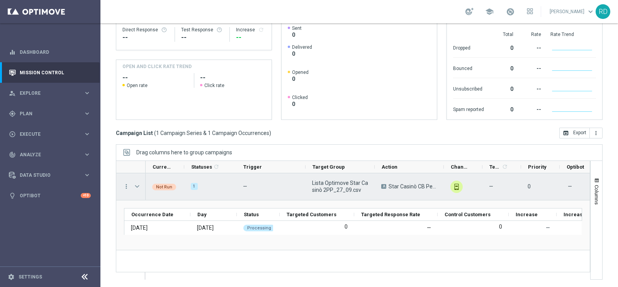
click at [137, 184] on span "Press SPACE to select this row." at bounding box center [137, 186] width 7 height 6
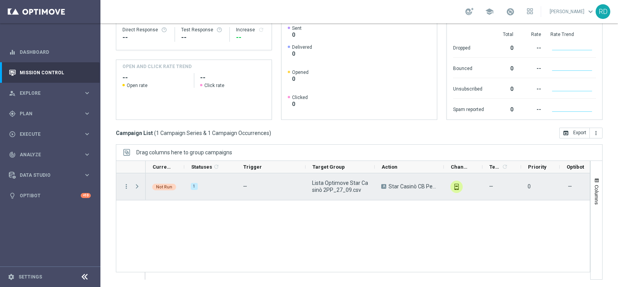
click at [137, 184] on span "Press SPACE to select this row." at bounding box center [137, 186] width 7 height 6
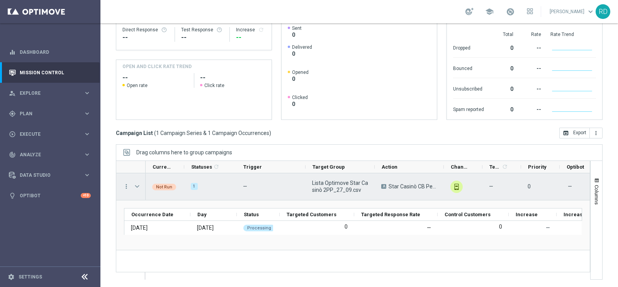
click at [137, 184] on span "Press SPACE to select this row." at bounding box center [137, 186] width 7 height 6
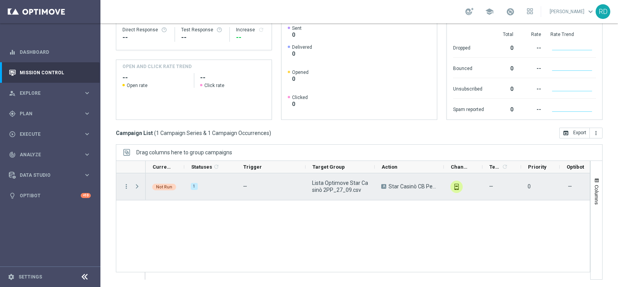
click at [137, 184] on span "Press SPACE to select this row." at bounding box center [137, 186] width 7 height 6
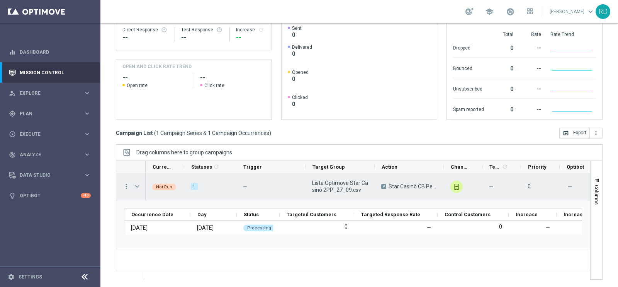
click at [137, 184] on span "Press SPACE to select this row." at bounding box center [137, 186] width 7 height 6
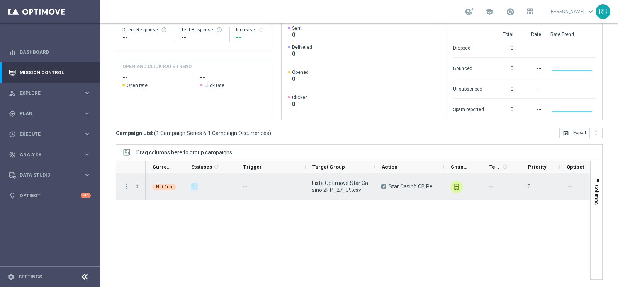
click at [137, 184] on span "Press SPACE to select this row." at bounding box center [137, 186] width 7 height 6
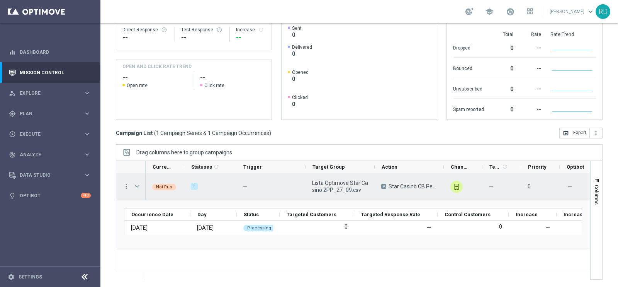
click at [137, 184] on span "Press SPACE to select this row." at bounding box center [137, 186] width 7 height 6
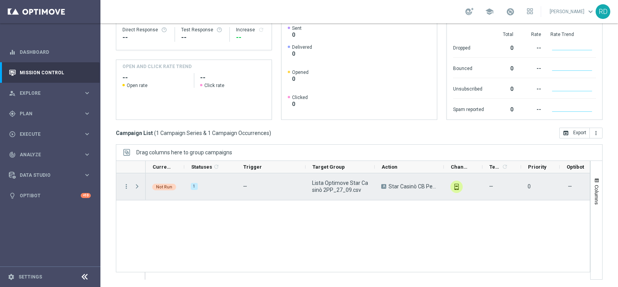
click at [137, 184] on span "Press SPACE to select this row." at bounding box center [137, 186] width 7 height 6
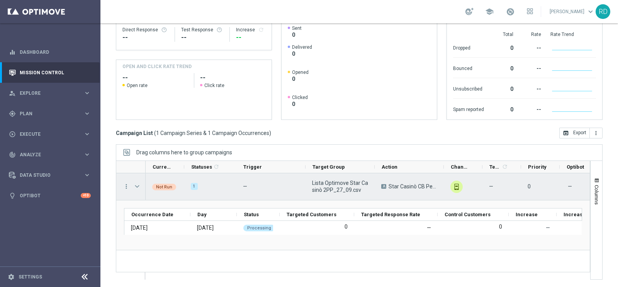
click at [137, 184] on span "Press SPACE to select this row." at bounding box center [137, 186] width 7 height 6
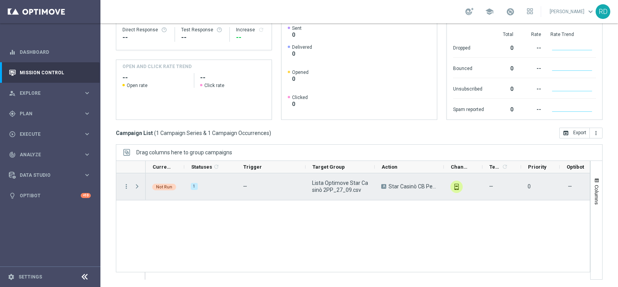
click at [137, 184] on span "Press SPACE to select this row." at bounding box center [137, 186] width 7 height 6
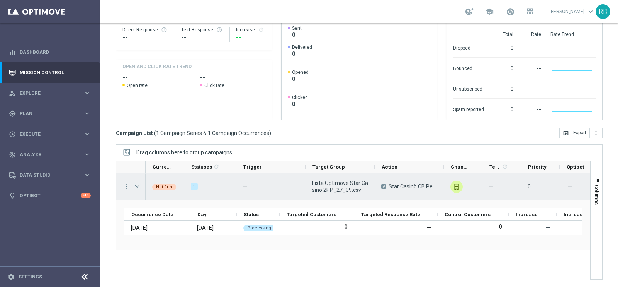
click at [137, 184] on span "Press SPACE to select this row." at bounding box center [137, 186] width 7 height 6
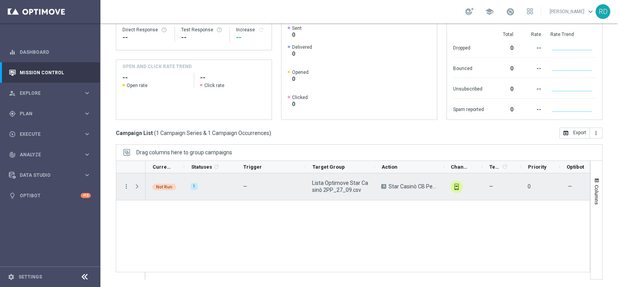
click at [137, 185] on span "Press SPACE to select this row." at bounding box center [137, 186] width 7 height 6
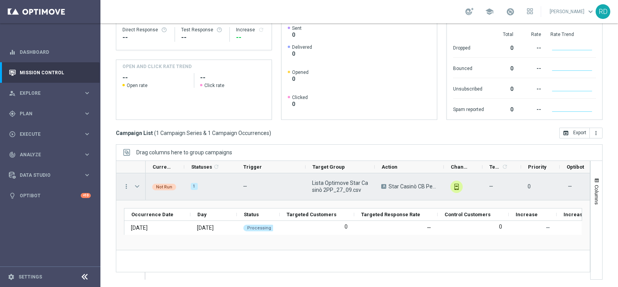
click at [137, 185] on span "Press SPACE to select this row." at bounding box center [137, 186] width 7 height 6
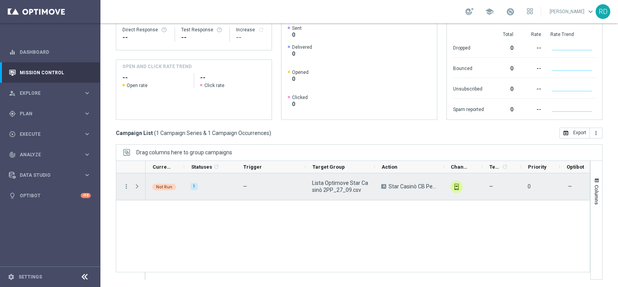
click at [137, 185] on span "Press SPACE to select this row." at bounding box center [137, 186] width 7 height 6
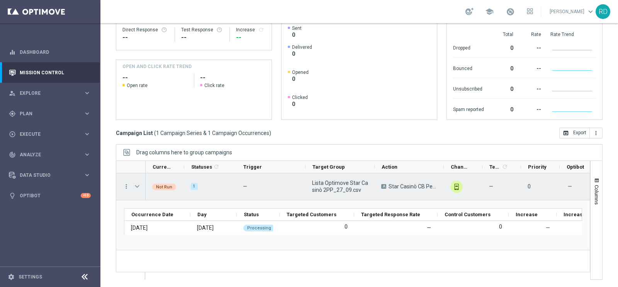
click at [138, 186] on span "Press SPACE to select this row." at bounding box center [137, 186] width 7 height 6
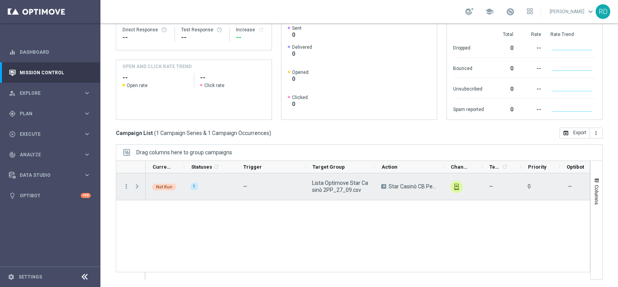
click at [137, 185] on span "Press SPACE to select this row." at bounding box center [137, 186] width 7 height 6
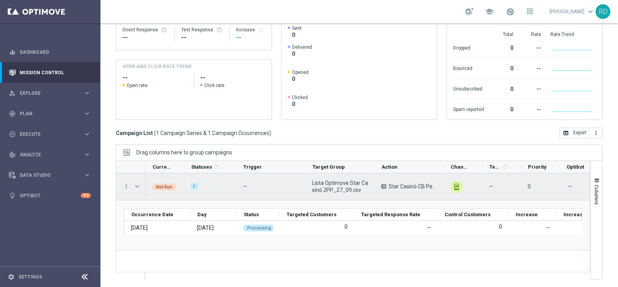
click at [137, 185] on span "Press SPACE to select this row." at bounding box center [137, 186] width 7 height 6
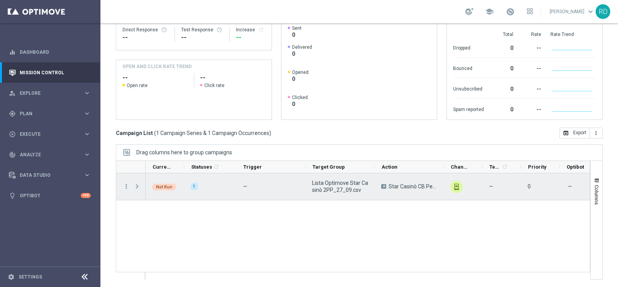
click at [137, 185] on span "Press SPACE to select this row." at bounding box center [137, 186] width 7 height 6
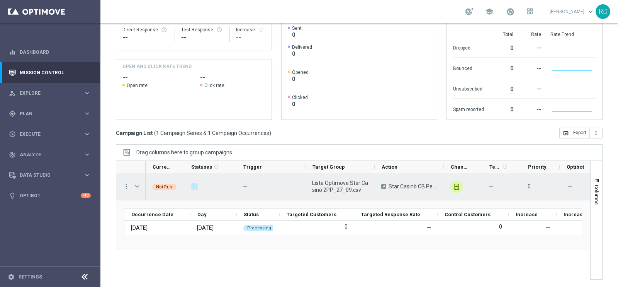
click at [137, 185] on span "Press SPACE to select this row." at bounding box center [137, 186] width 7 height 6
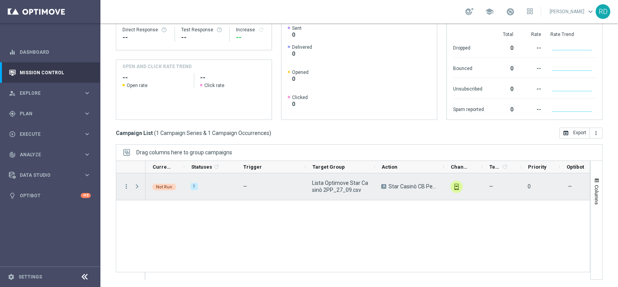
click at [137, 185] on span "Press SPACE to select this row." at bounding box center [137, 186] width 7 height 6
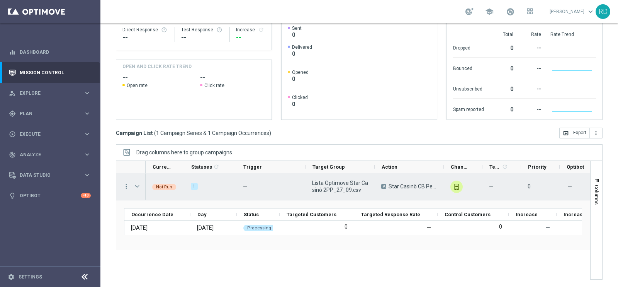
click at [137, 185] on span "Press SPACE to select this row." at bounding box center [137, 186] width 7 height 6
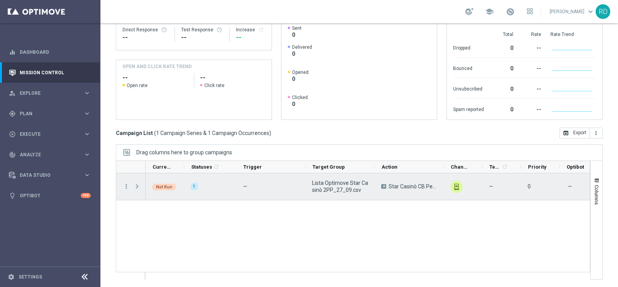
click at [137, 184] on span "Press SPACE to select this row." at bounding box center [137, 186] width 7 height 6
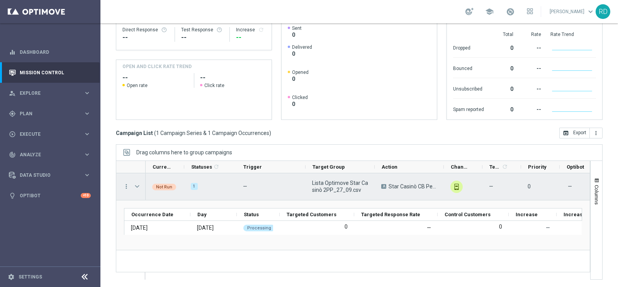
click at [137, 184] on span "Press SPACE to select this row." at bounding box center [137, 186] width 7 height 6
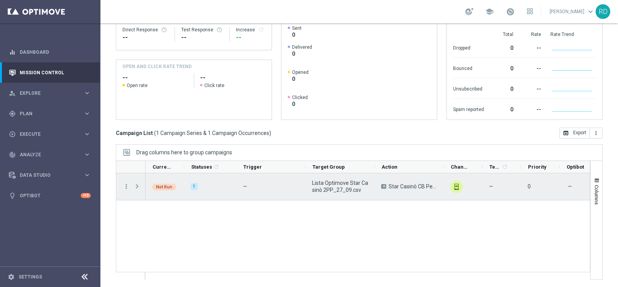
click at [136, 185] on span "Press SPACE to select this row." at bounding box center [137, 186] width 7 height 6
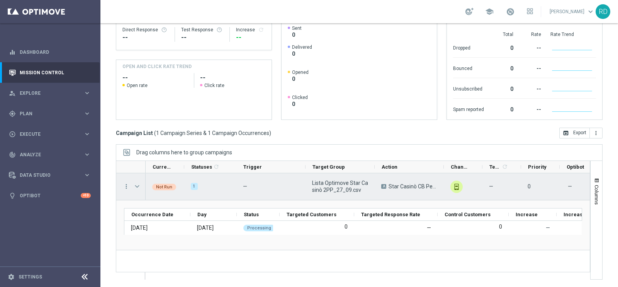
click at [138, 186] on span "Press SPACE to select this row." at bounding box center [137, 186] width 7 height 6
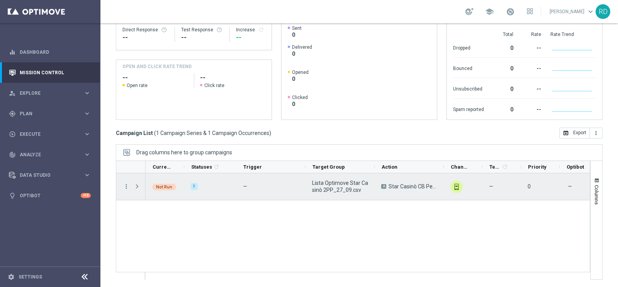
click at [138, 186] on span "Press SPACE to select this row." at bounding box center [137, 186] width 7 height 6
